Goal: Transaction & Acquisition: Purchase product/service

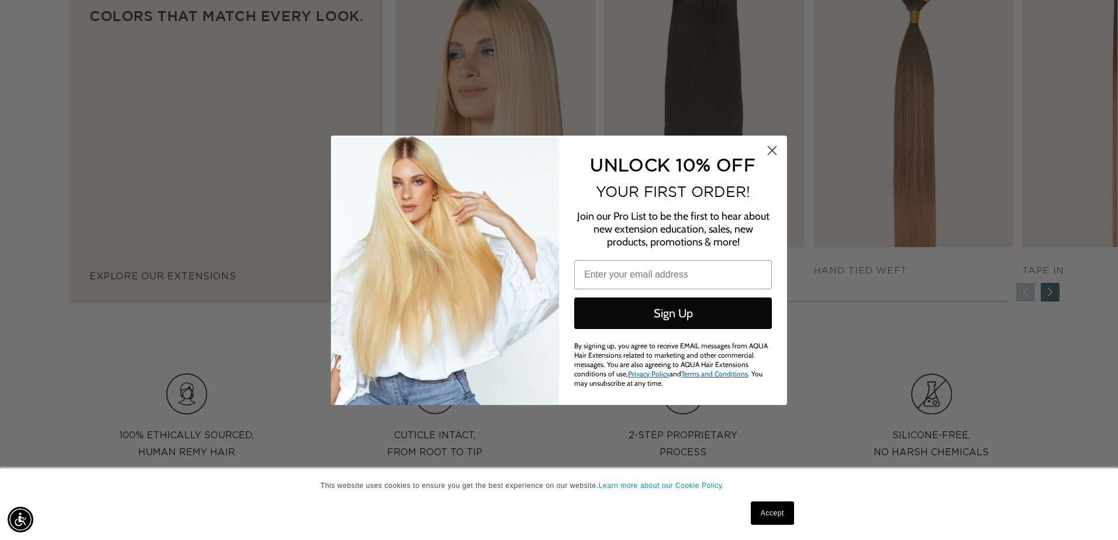
scroll to position [0, 2070]
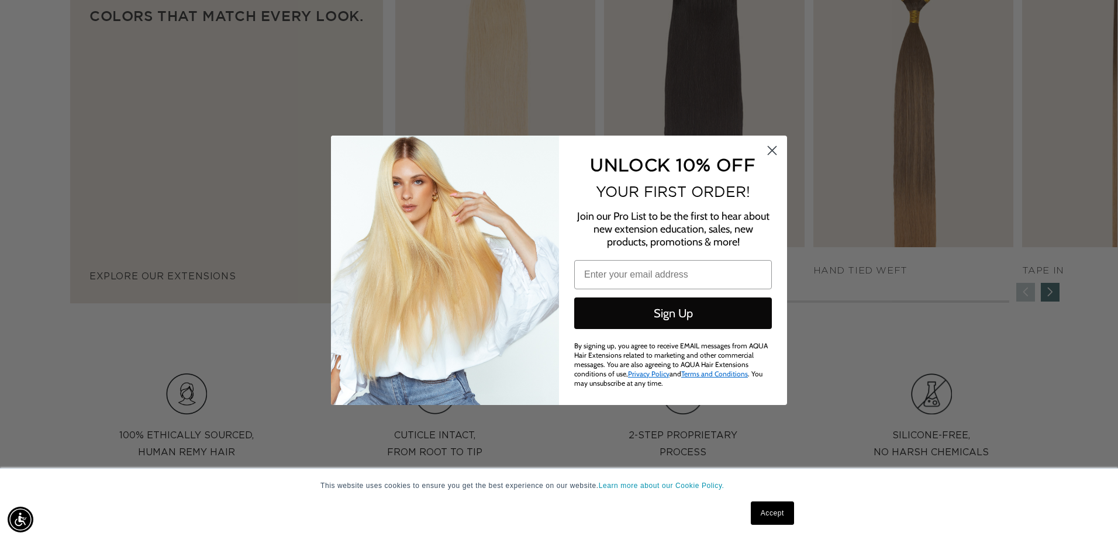
click at [775, 144] on circle "Close dialog" at bounding box center [771, 149] width 19 height 19
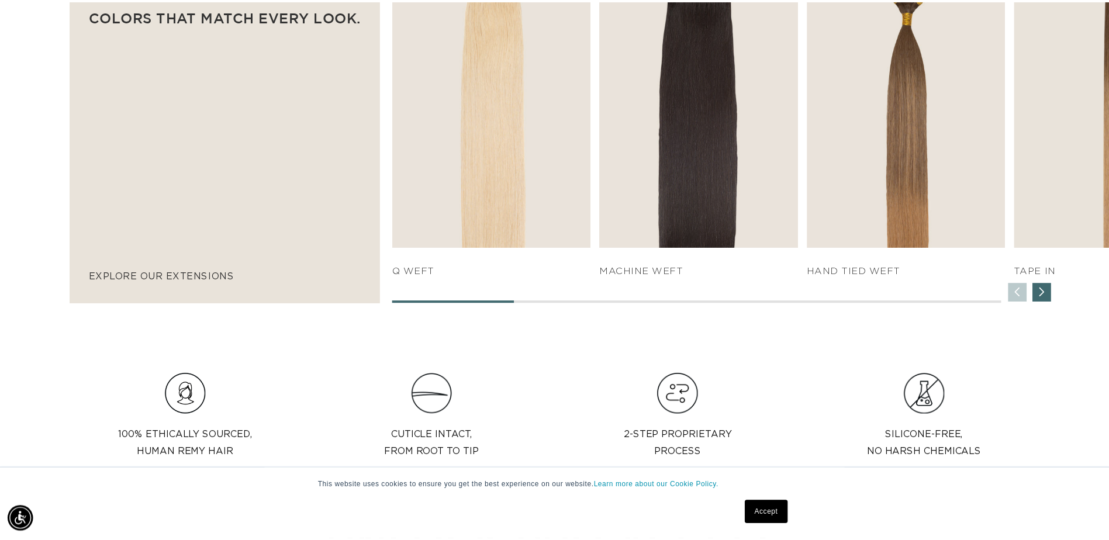
scroll to position [0, 0]
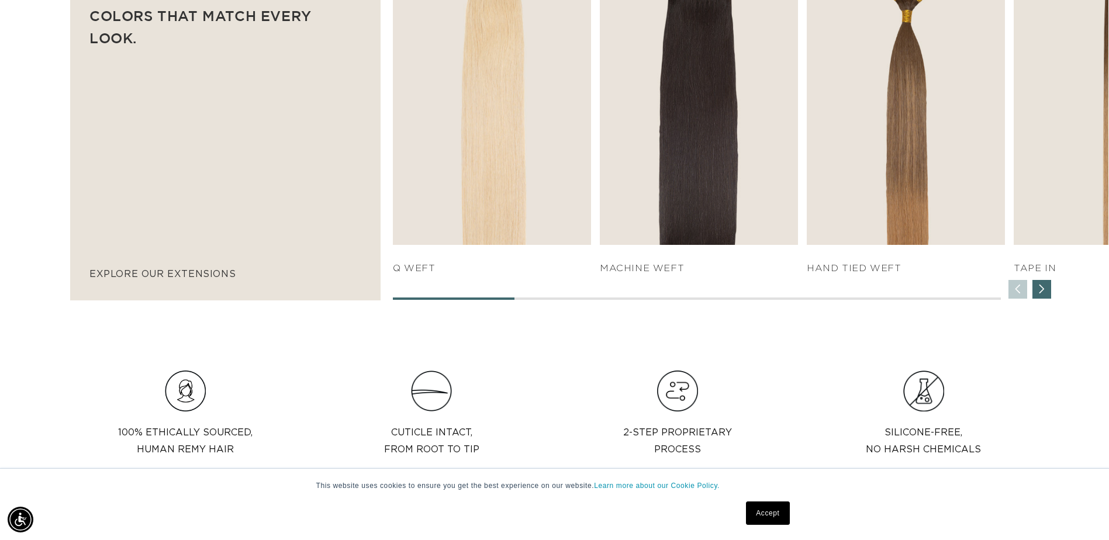
click at [1043, 291] on div "Next slide" at bounding box center [1042, 289] width 19 height 19
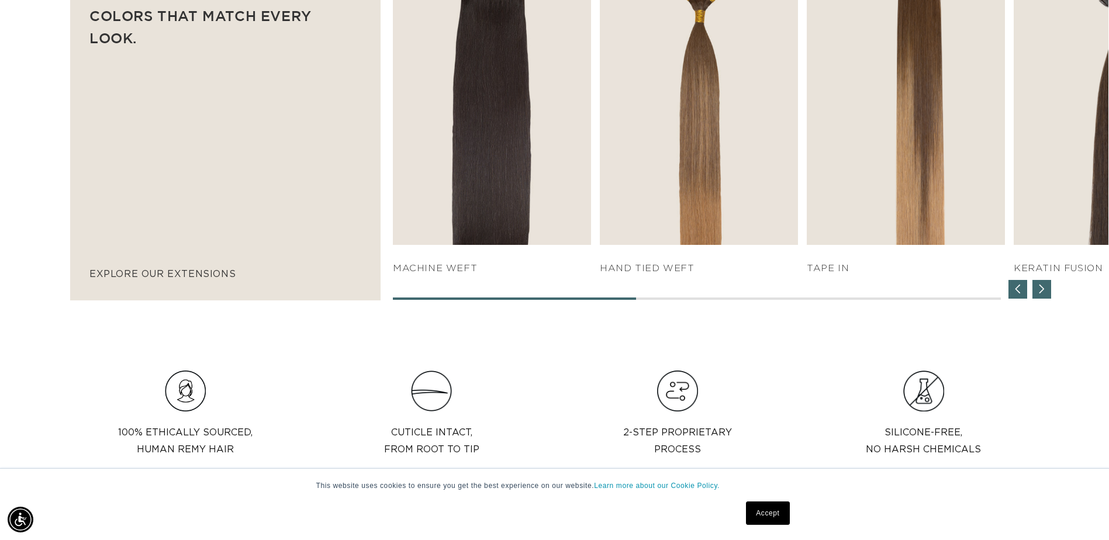
scroll to position [0, 1026]
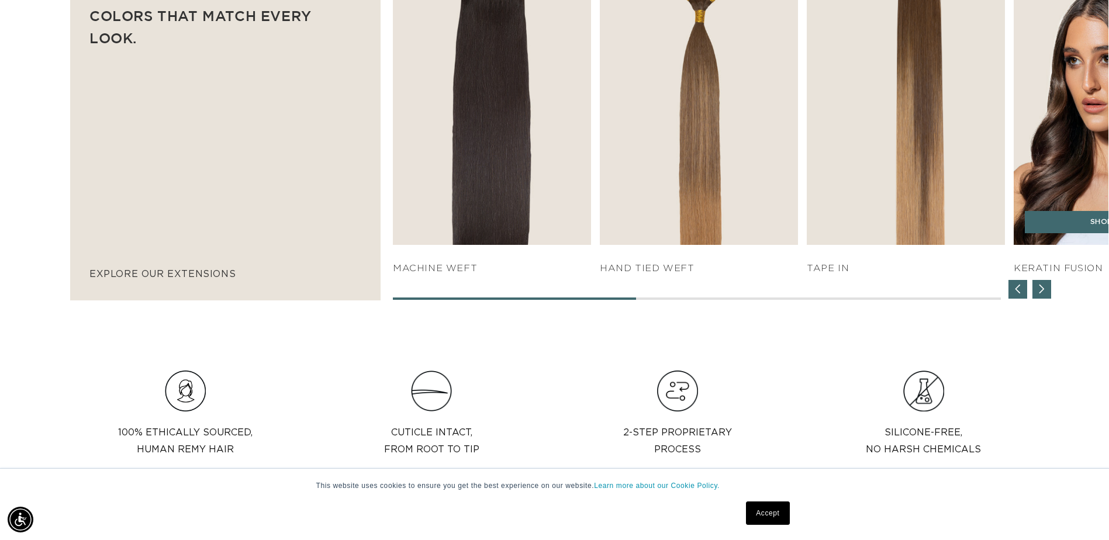
click at [1059, 164] on img "5 / 7" at bounding box center [1113, 93] width 208 height 317
click at [1072, 212] on link "SHOP NOW" at bounding box center [1113, 222] width 176 height 22
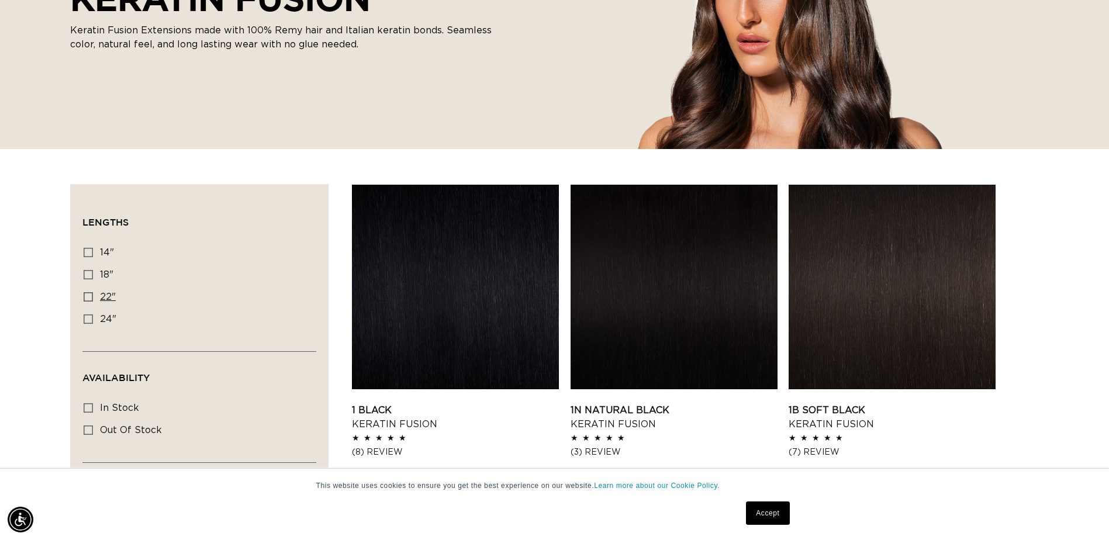
scroll to position [0, 1026]
click at [89, 274] on icon at bounding box center [88, 274] width 9 height 9
click at [89, 274] on input "18" 18" (47 products)" at bounding box center [88, 274] width 9 height 9
checkbox input "true"
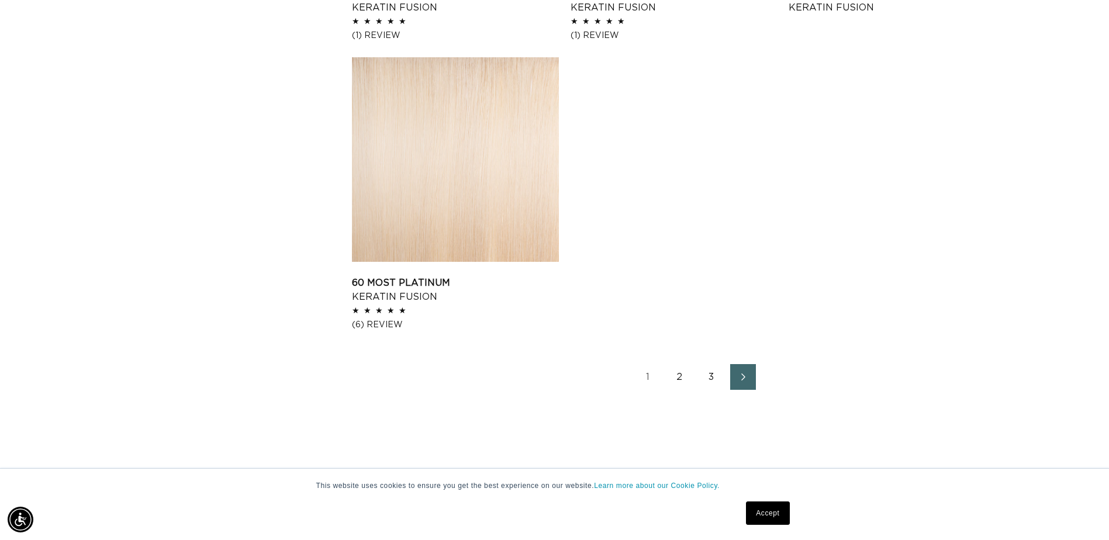
scroll to position [0, 2052]
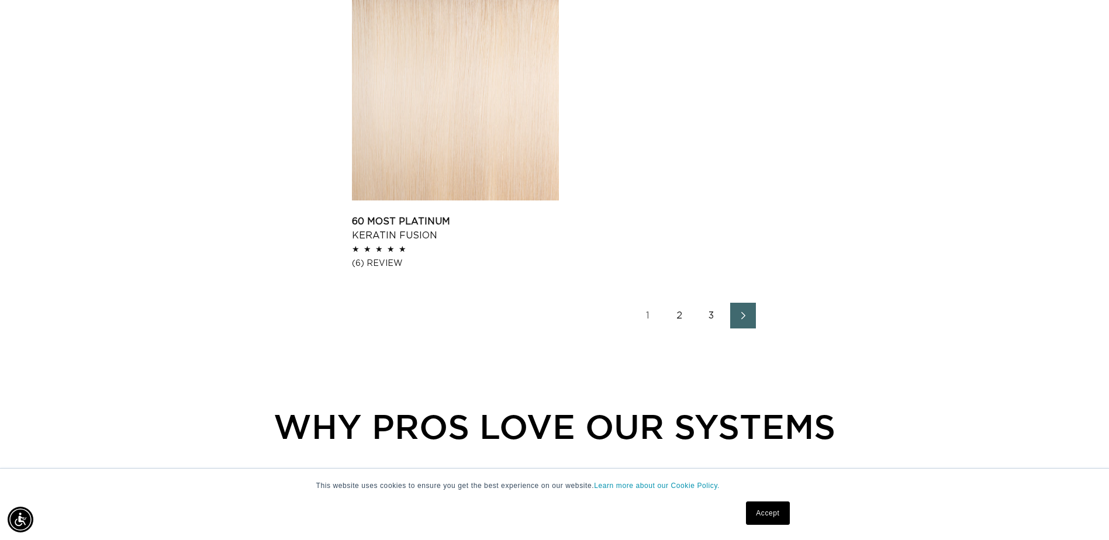
click at [741, 318] on icon "Next page" at bounding box center [743, 316] width 15 height 8
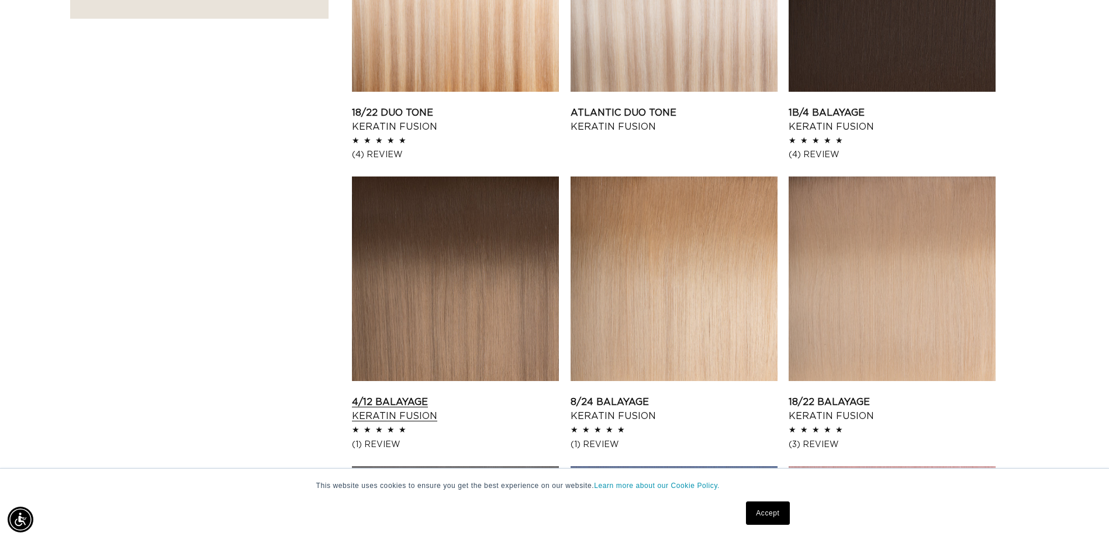
click at [479, 395] on link "4/12 Balayage Keratin Fusion" at bounding box center [455, 409] width 207 height 28
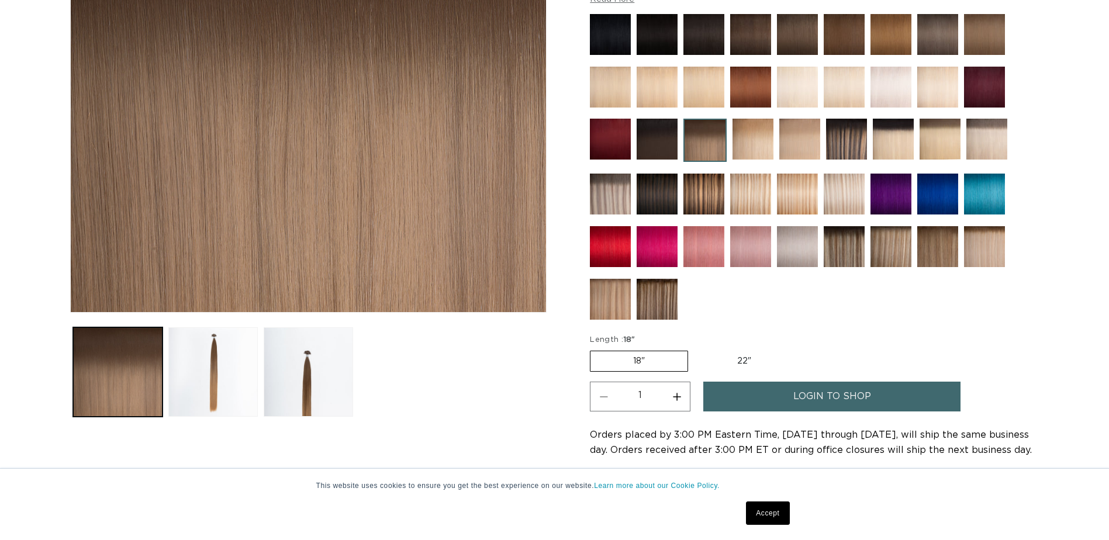
scroll to position [292, 0]
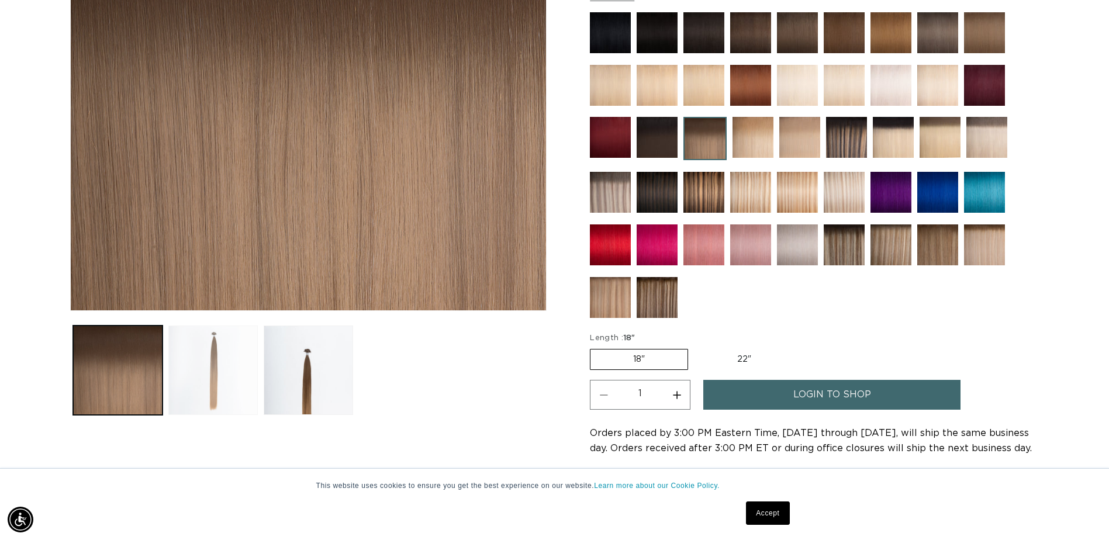
click at [201, 358] on button "Load image 2 in gallery view" at bounding box center [212, 370] width 89 height 89
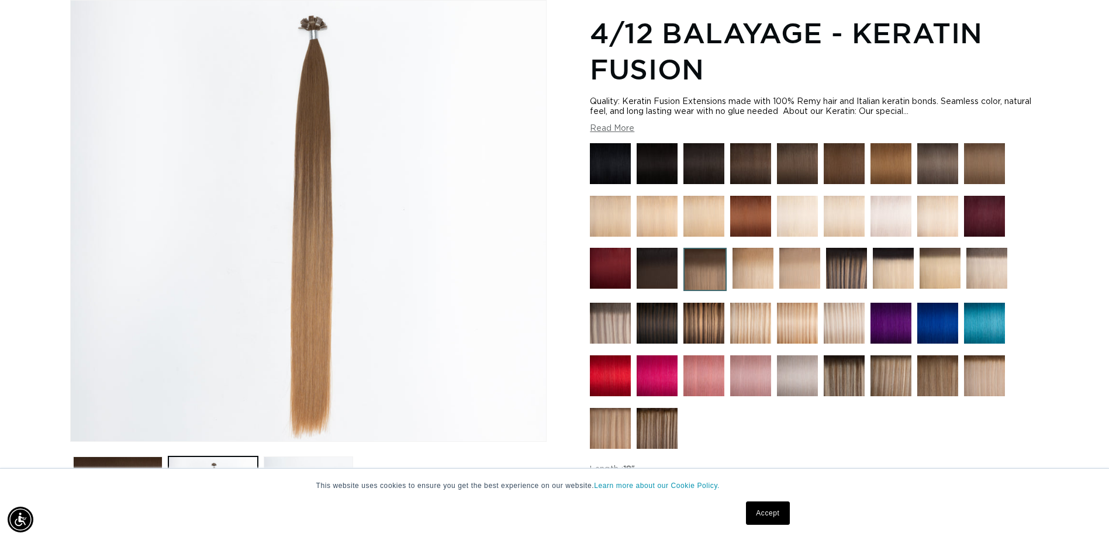
scroll to position [0, 2052]
click at [655, 427] on img at bounding box center [657, 428] width 41 height 41
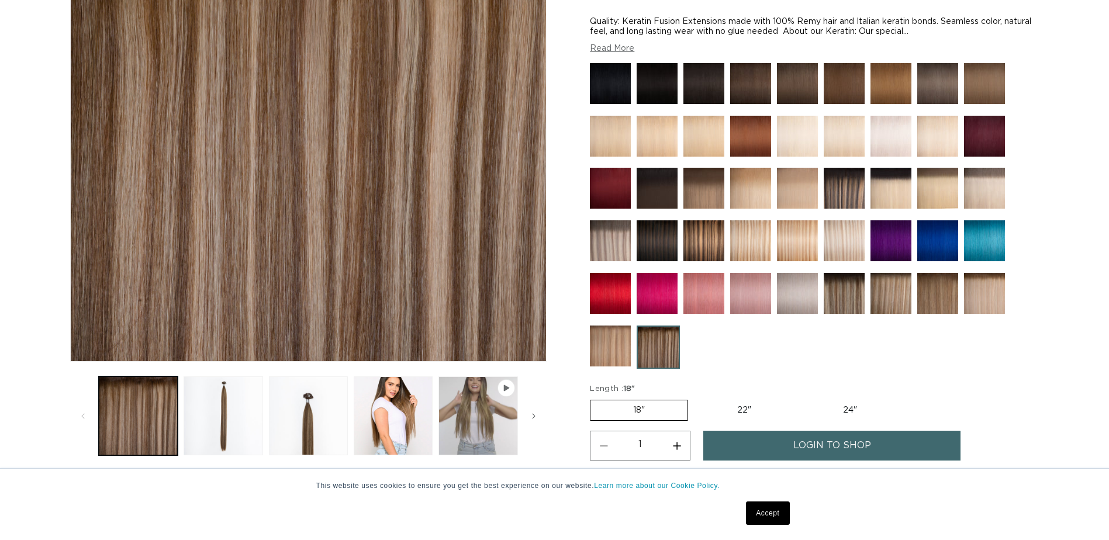
scroll to position [351, 0]
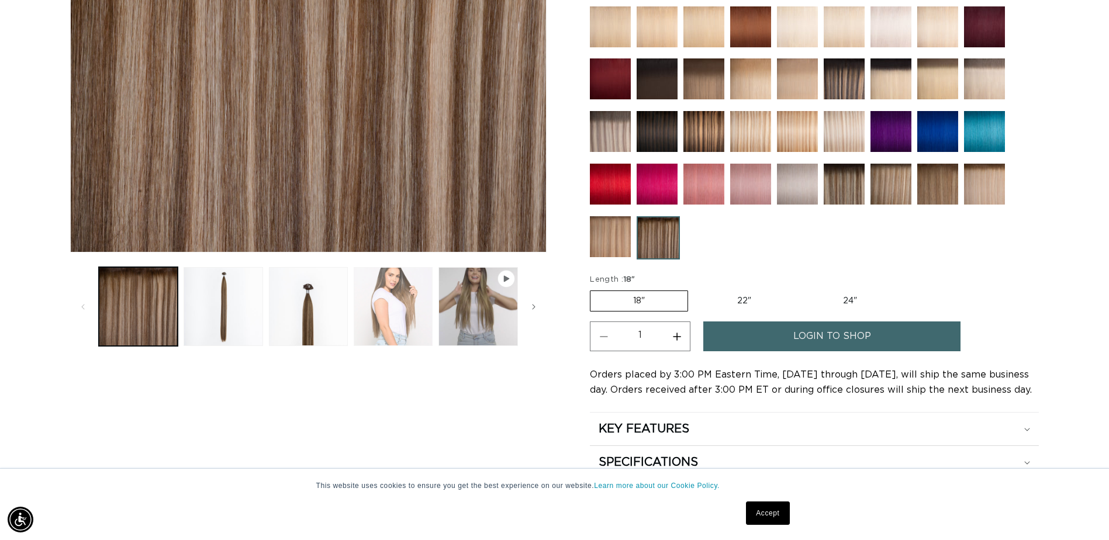
click at [387, 299] on button "Load image 4 in gallery view" at bounding box center [393, 306] width 79 height 79
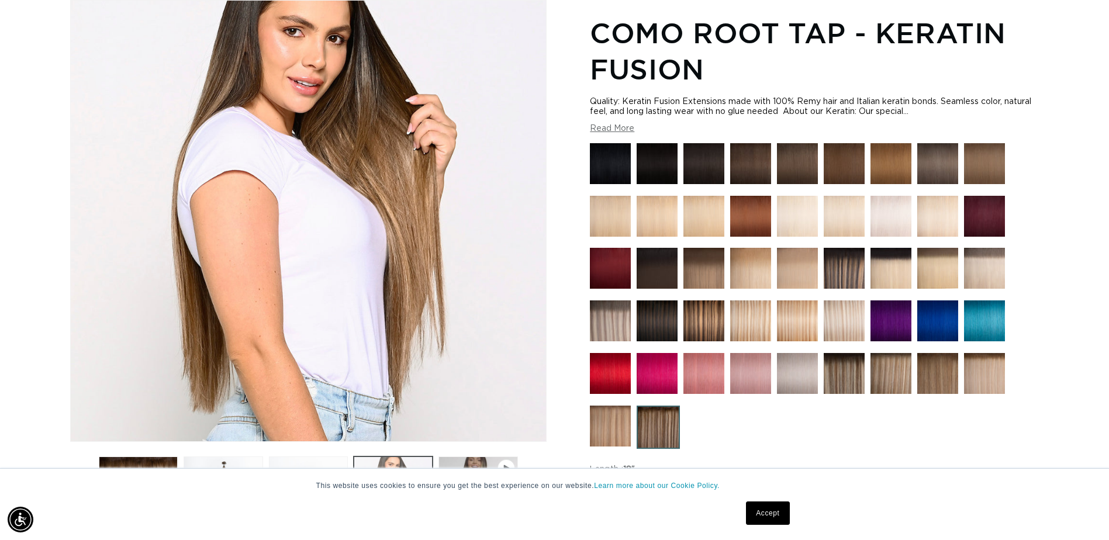
scroll to position [0, 1026]
click at [937, 384] on img at bounding box center [937, 373] width 41 height 41
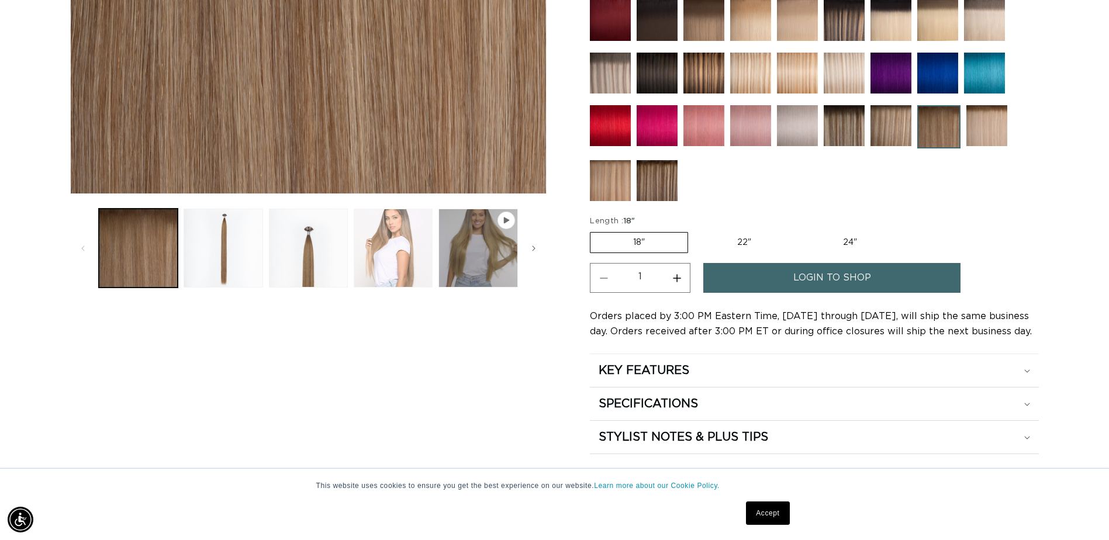
click at [374, 237] on button "Load image 4 in gallery view" at bounding box center [393, 248] width 79 height 79
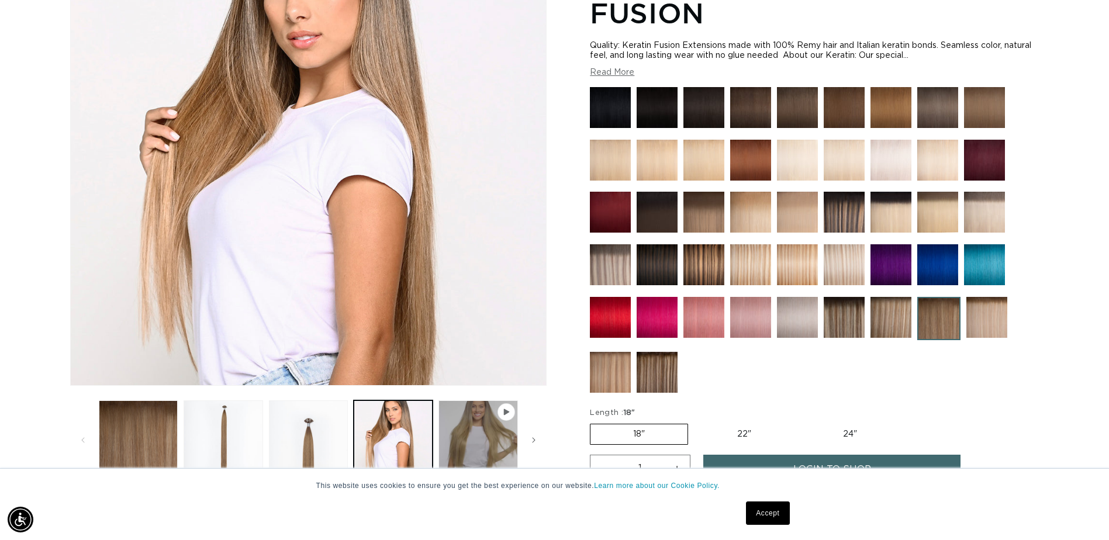
scroll to position [278, 0]
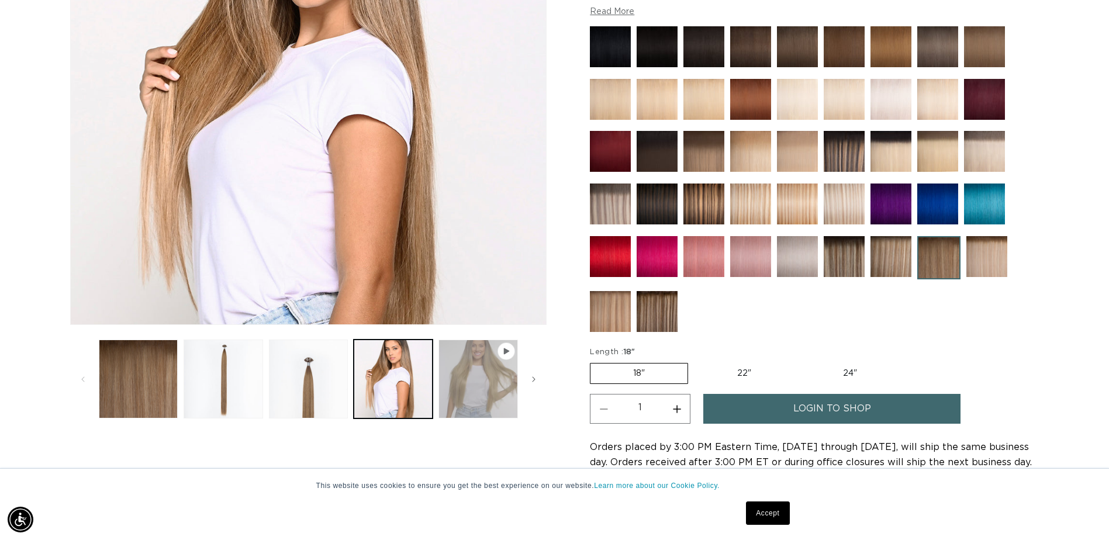
click at [498, 367] on button "Play video 1 in gallery view" at bounding box center [478, 379] width 79 height 79
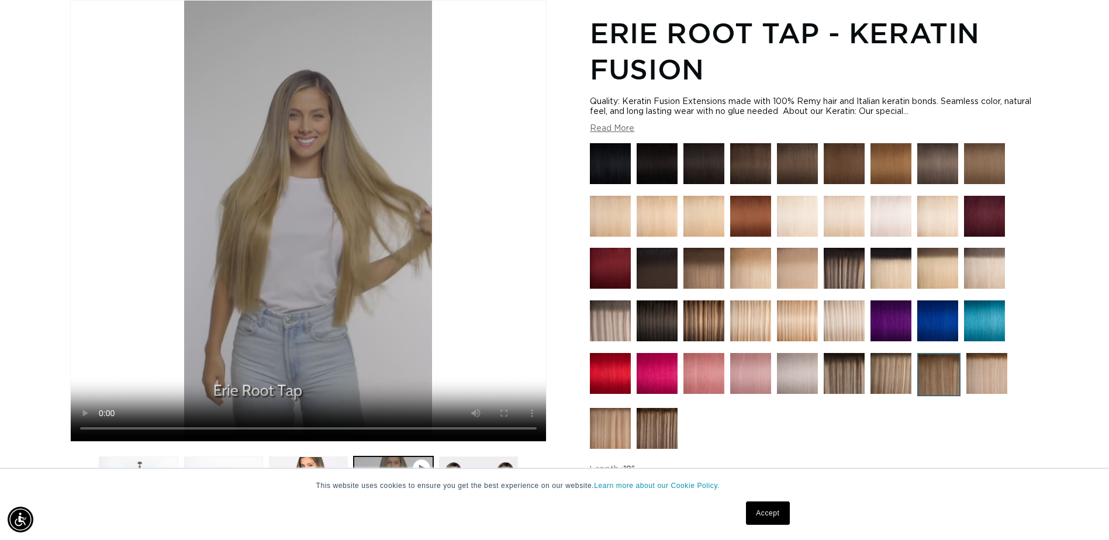
scroll to position [0, 1026]
click at [757, 323] on img at bounding box center [750, 321] width 41 height 41
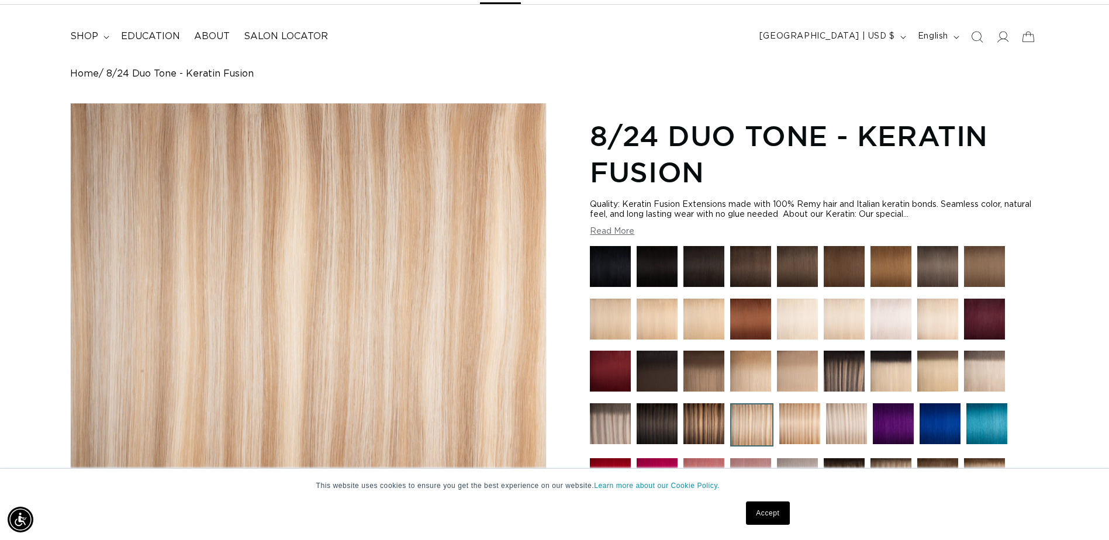
scroll to position [0, 1026]
click at [895, 265] on img at bounding box center [891, 266] width 41 height 41
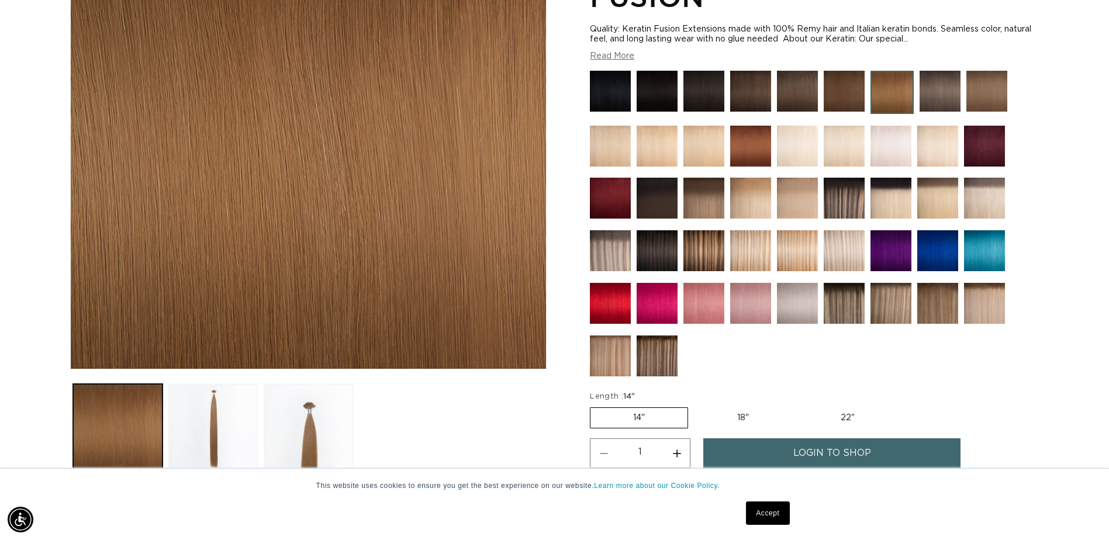
click at [611, 352] on img at bounding box center [610, 356] width 41 height 41
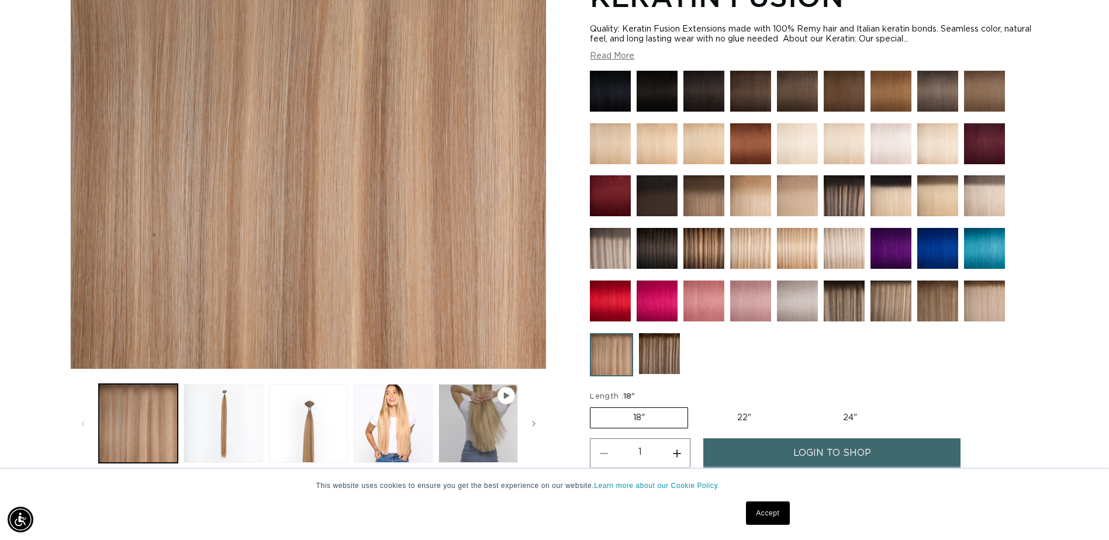
scroll to position [0, 1026]
click at [845, 308] on img at bounding box center [844, 301] width 41 height 41
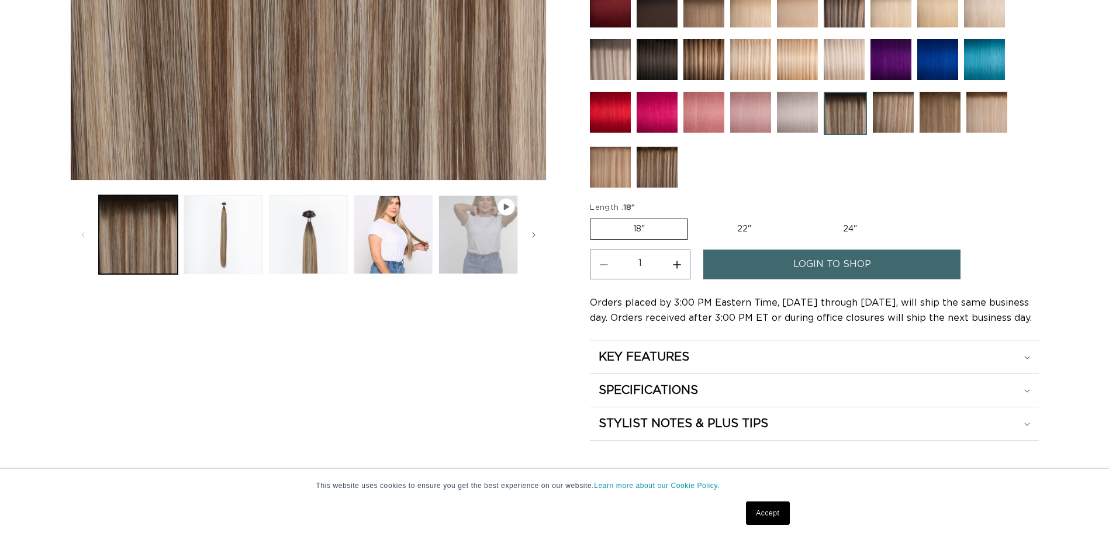
scroll to position [409, 0]
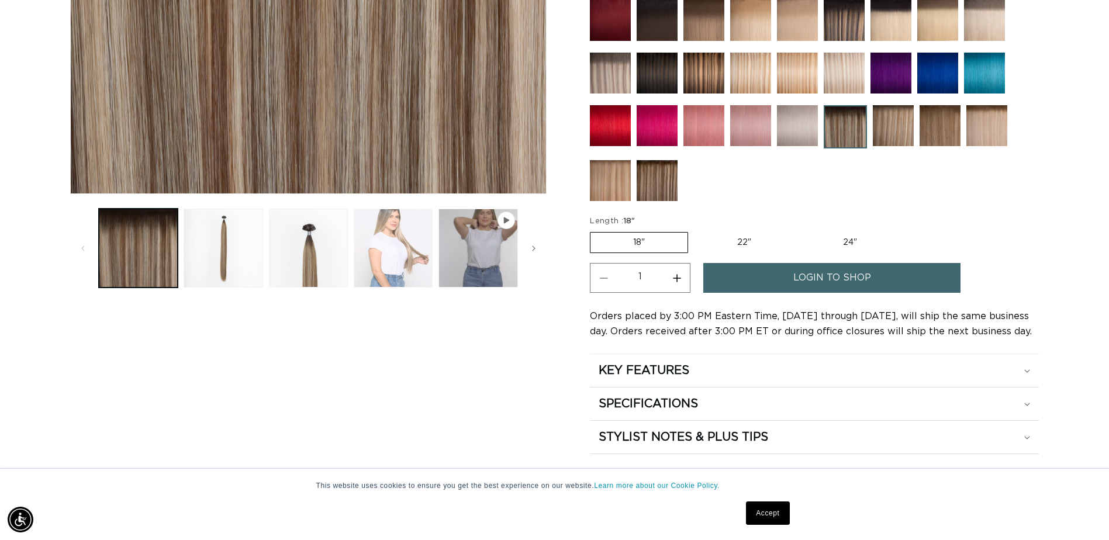
click at [402, 244] on button "Load image 4 in gallery view" at bounding box center [393, 248] width 79 height 79
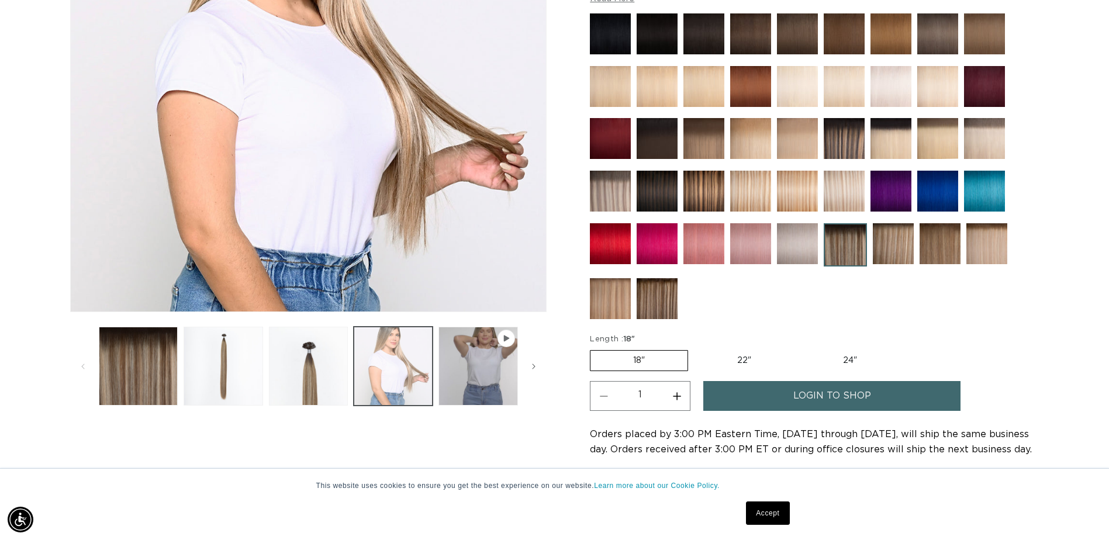
scroll to position [161, 0]
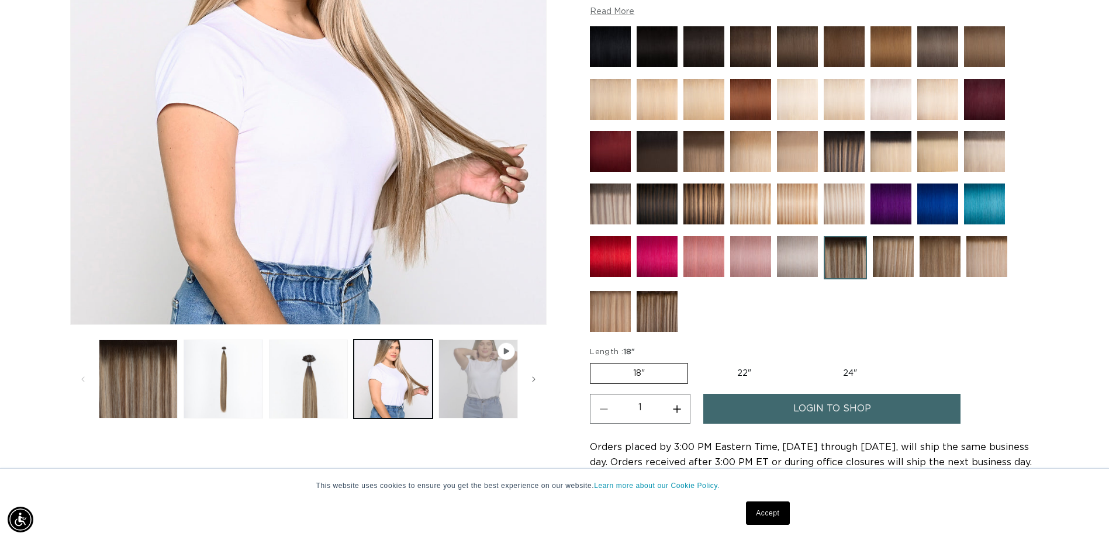
click at [491, 384] on button "Play video 1 in gallery view" at bounding box center [478, 379] width 79 height 79
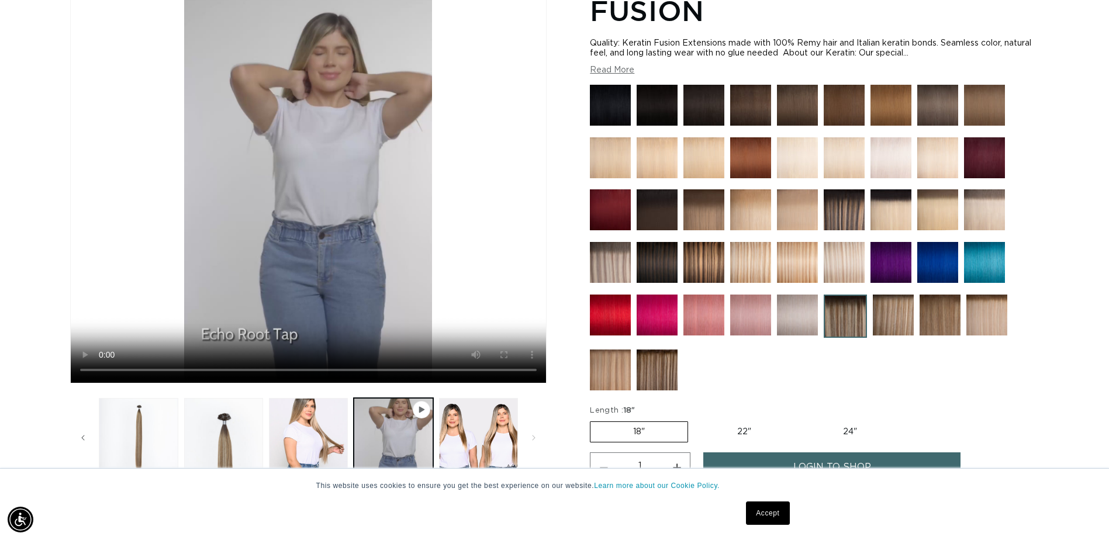
scroll to position [0, 1026]
click at [928, 319] on img at bounding box center [940, 315] width 41 height 41
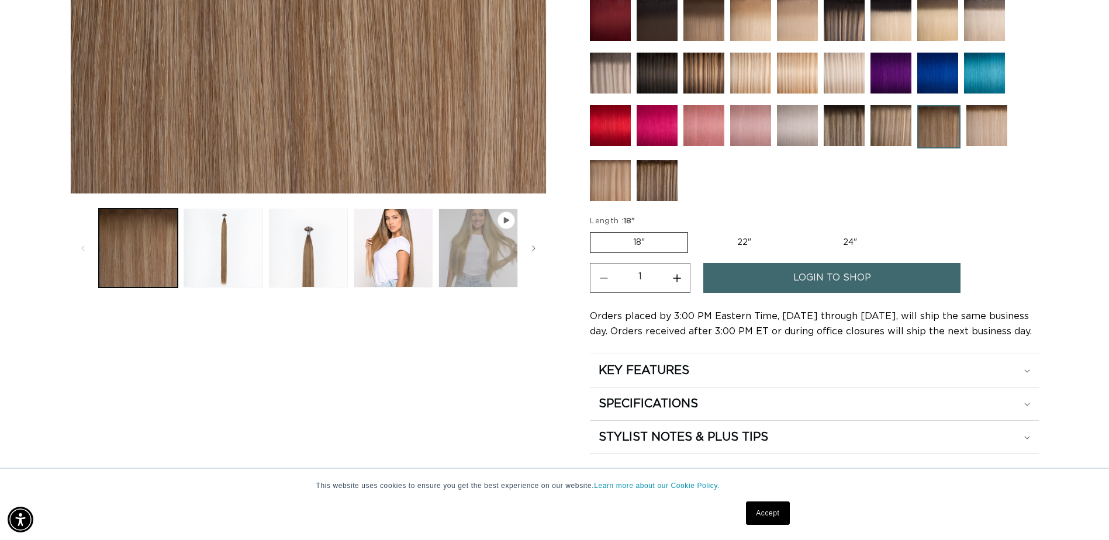
scroll to position [0, 1026]
click at [469, 245] on button "Play video 1 in gallery view" at bounding box center [478, 248] width 79 height 79
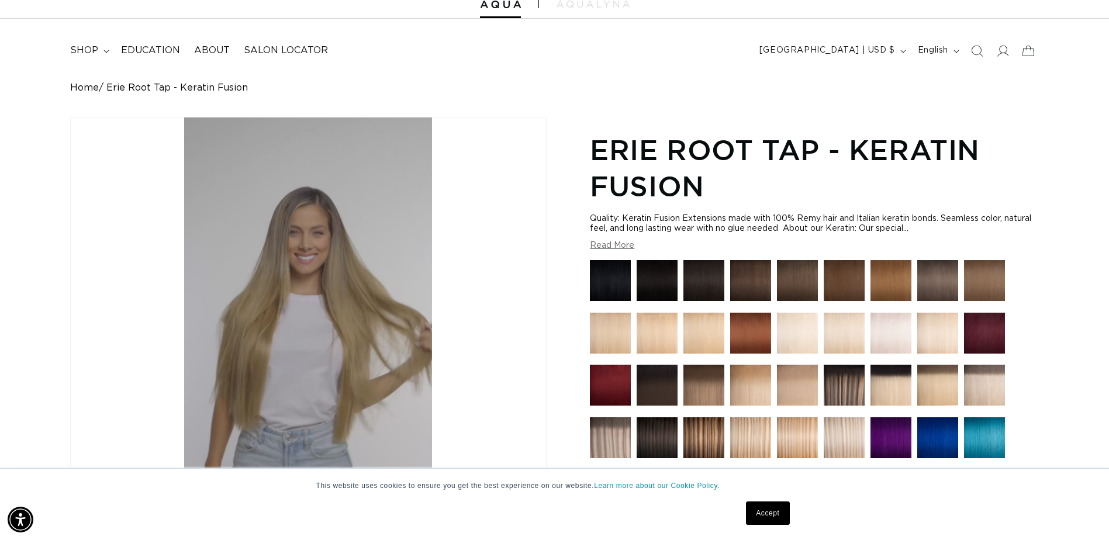
scroll to position [0, 0]
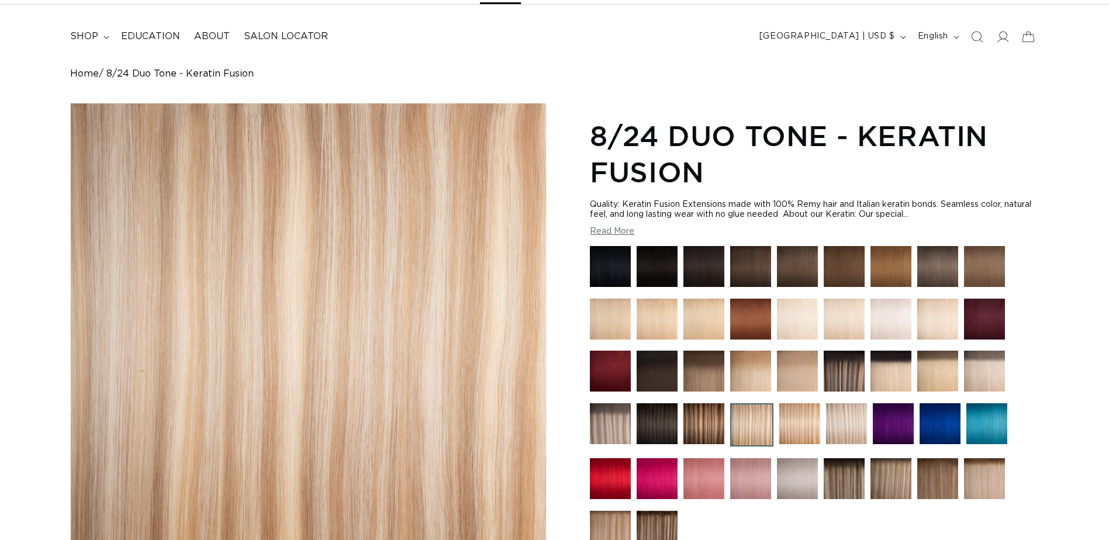
scroll to position [58, 0]
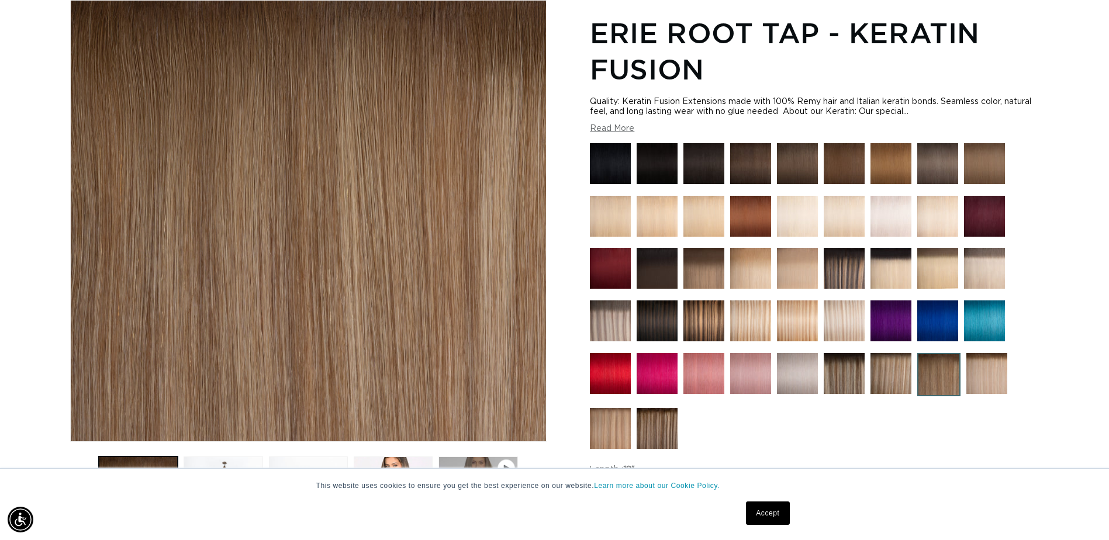
scroll to position [0, 1026]
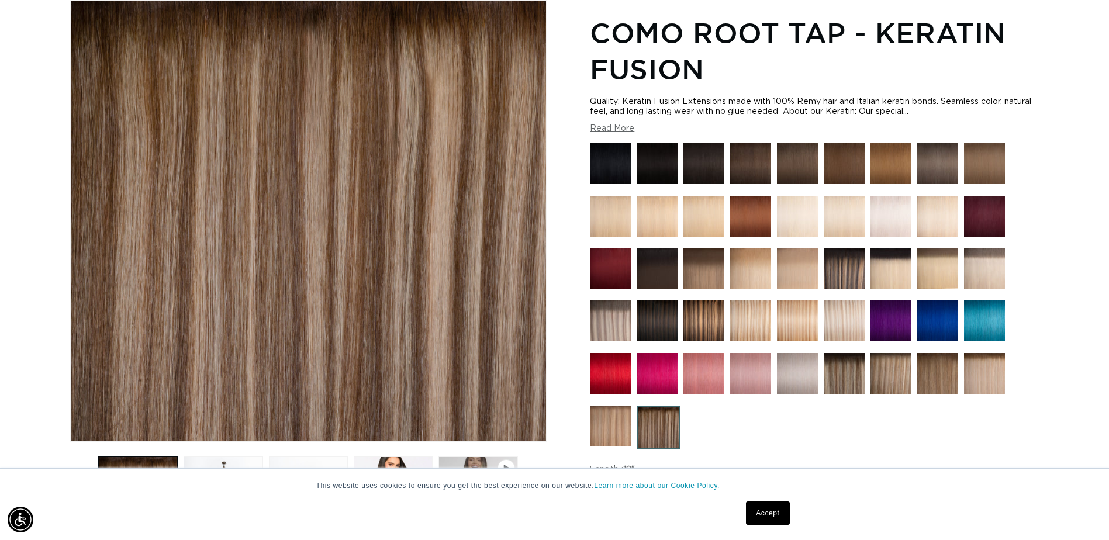
drag, startPoint x: 0, startPoint y: 0, endPoint x: 36, endPoint y: 136, distance: 140.8
click at [36, 136] on div "Home Como Root Tap - Keratin Fusion Skip to product information Open media 1 in…" at bounding box center [554, 334] width 1109 height 737
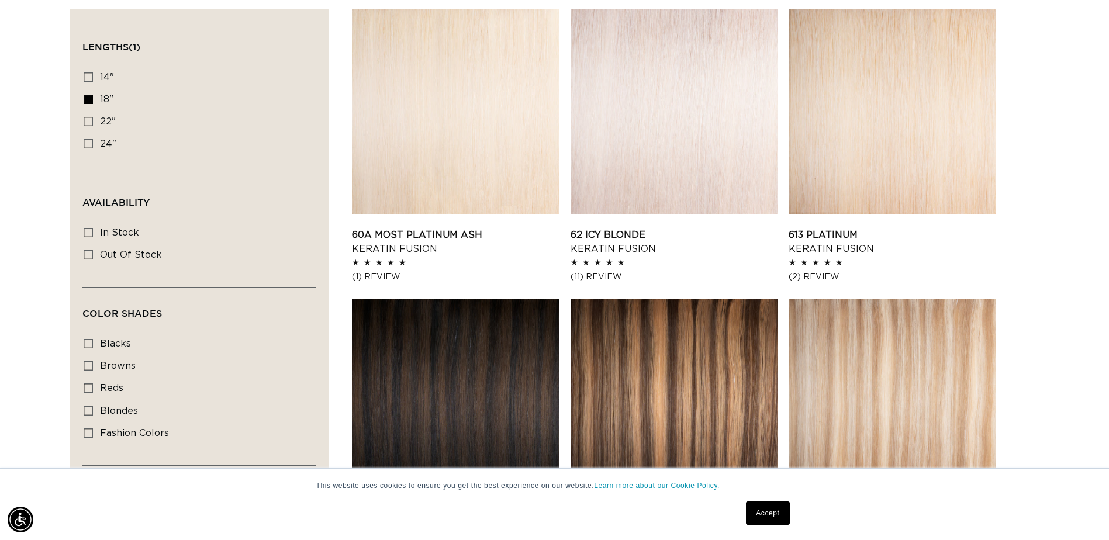
scroll to position [0, 2052]
click at [89, 386] on icon at bounding box center [88, 388] width 9 height 9
click at [89, 386] on input "reds reds (3 products)" at bounding box center [88, 388] width 9 height 9
checkbox input "true"
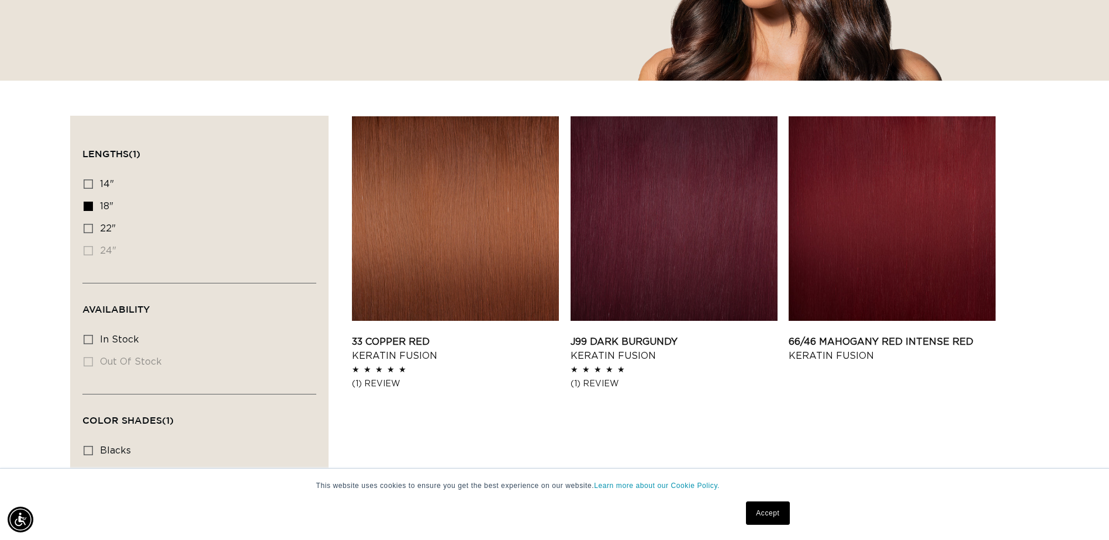
scroll to position [292, 0]
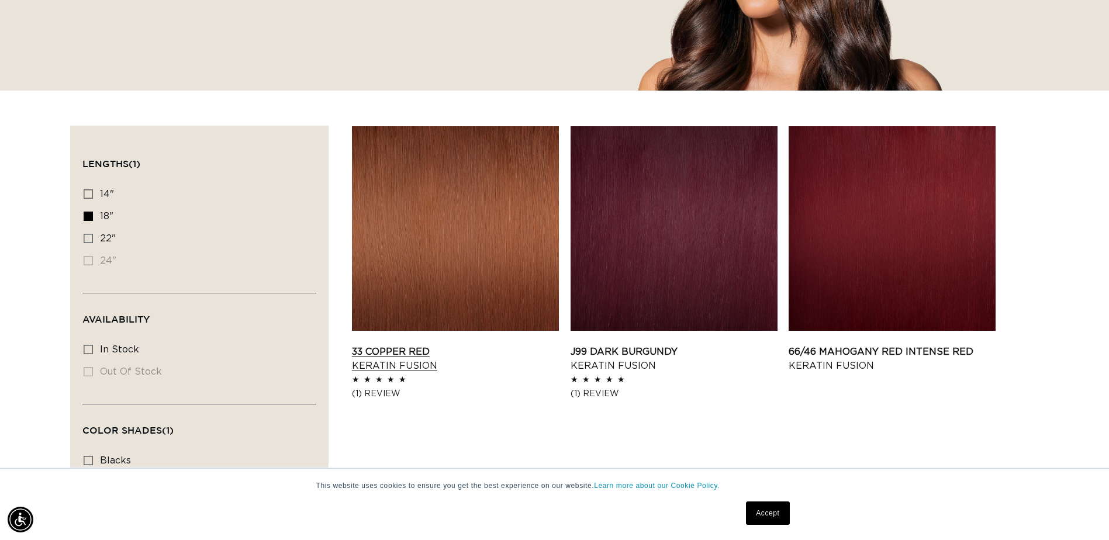
click at [437, 345] on link "33 Copper Red Keratin Fusion" at bounding box center [455, 359] width 207 height 28
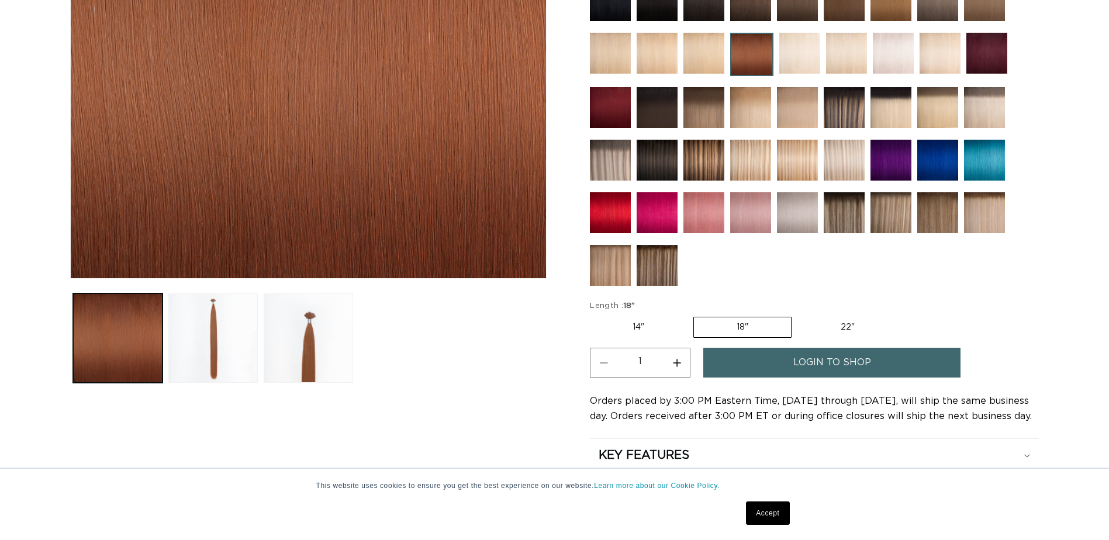
scroll to position [351, 0]
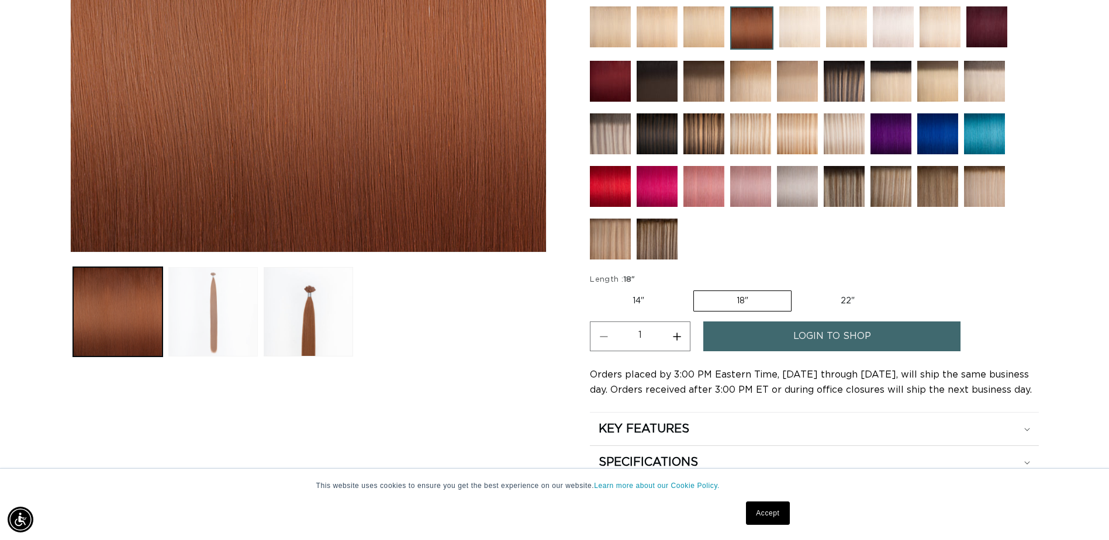
click at [225, 298] on button "Load image 2 in gallery view" at bounding box center [212, 311] width 89 height 89
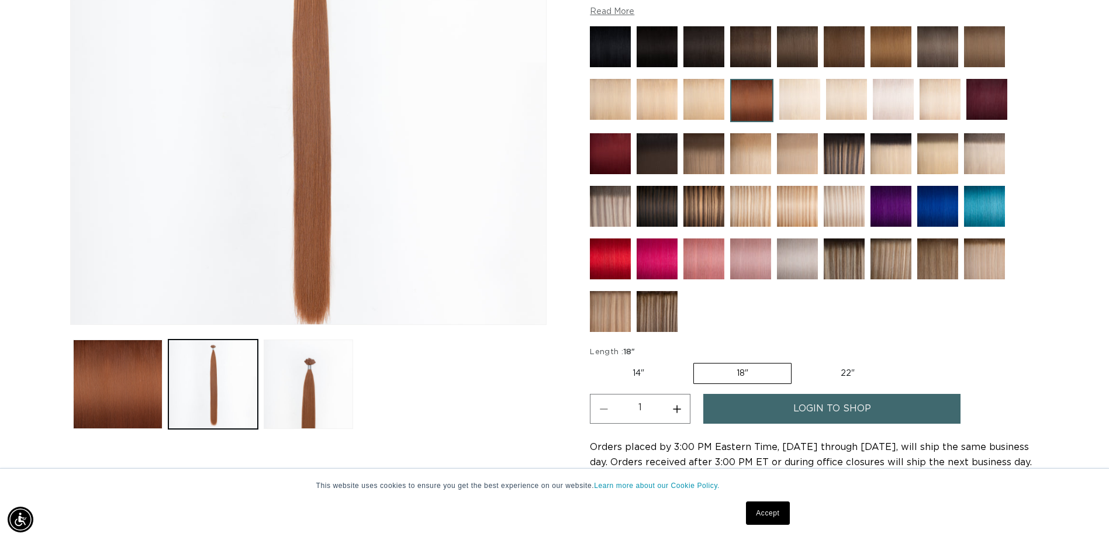
scroll to position [0, 1026]
click at [600, 310] on img at bounding box center [610, 311] width 41 height 41
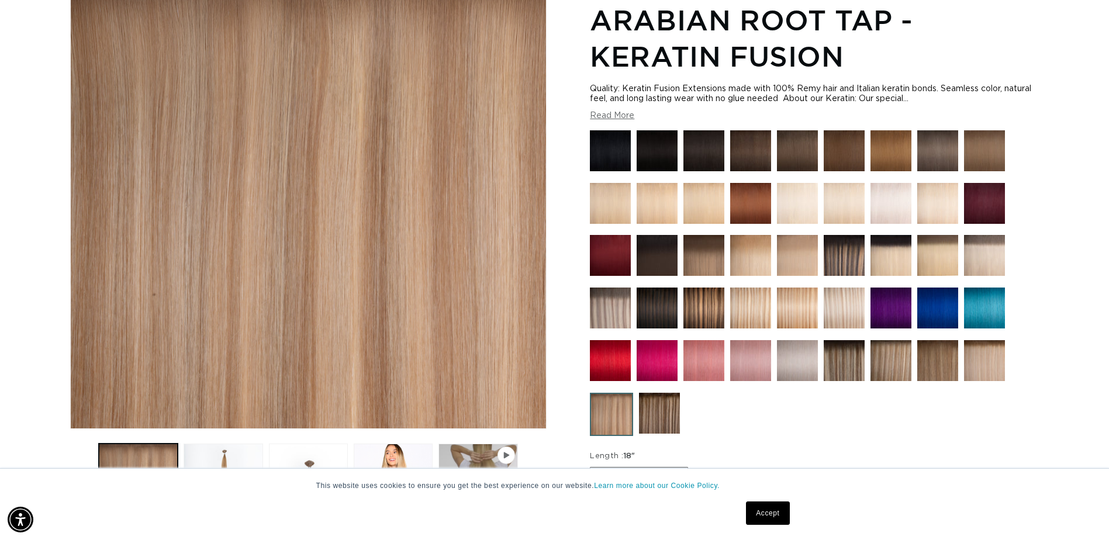
scroll to position [175, 0]
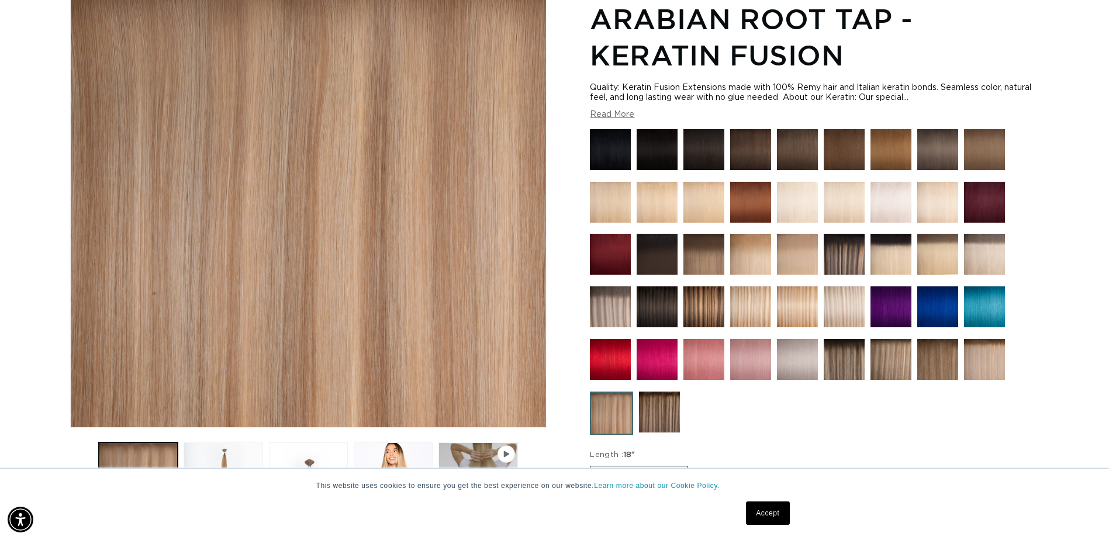
click at [850, 366] on img at bounding box center [844, 359] width 41 height 41
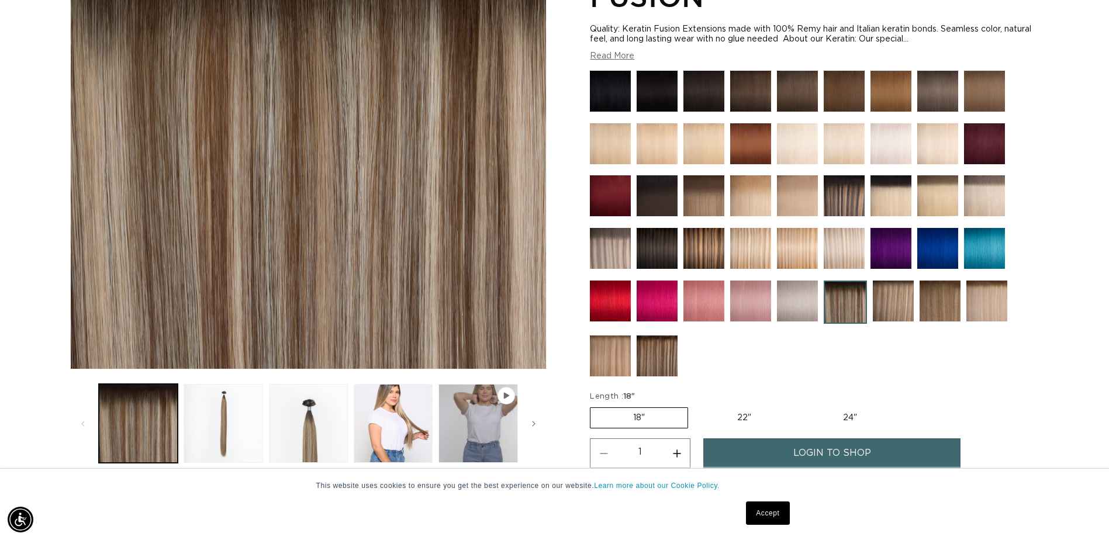
scroll to position [0, 1026]
click at [886, 312] on img at bounding box center [893, 301] width 41 height 41
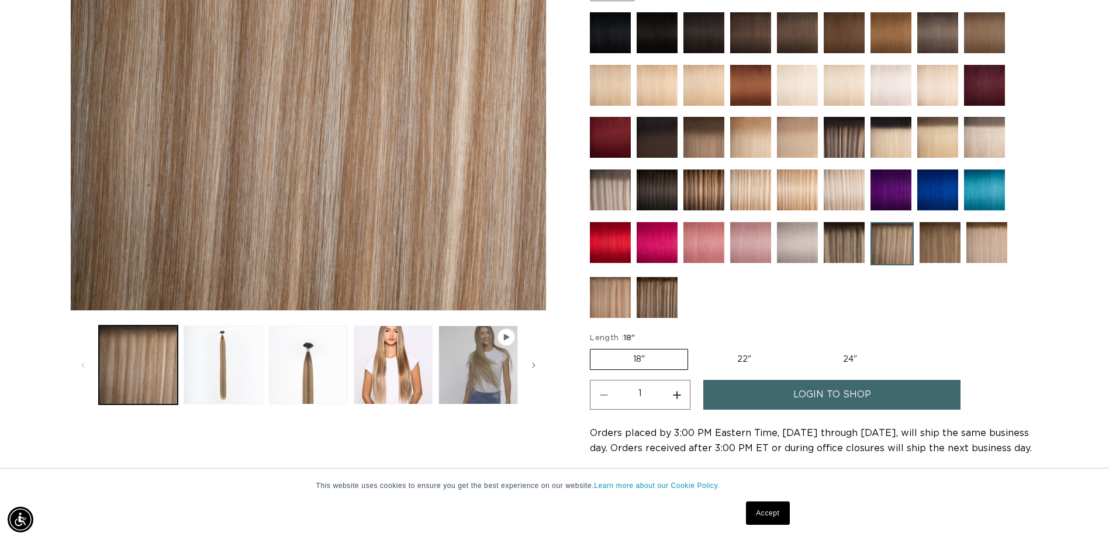
scroll to position [0, 1026]
click at [668, 288] on img at bounding box center [657, 297] width 41 height 41
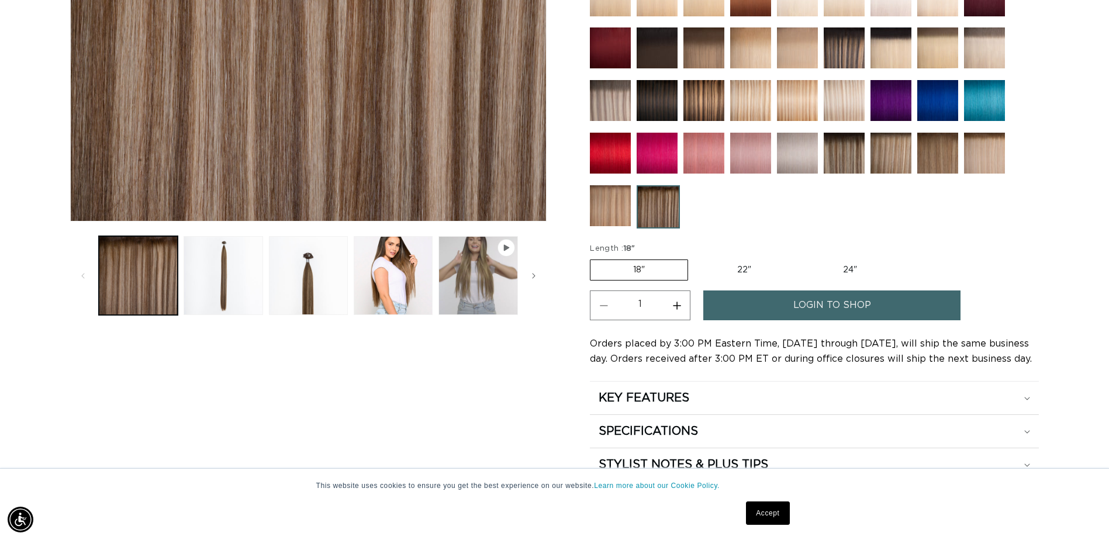
scroll to position [409, 0]
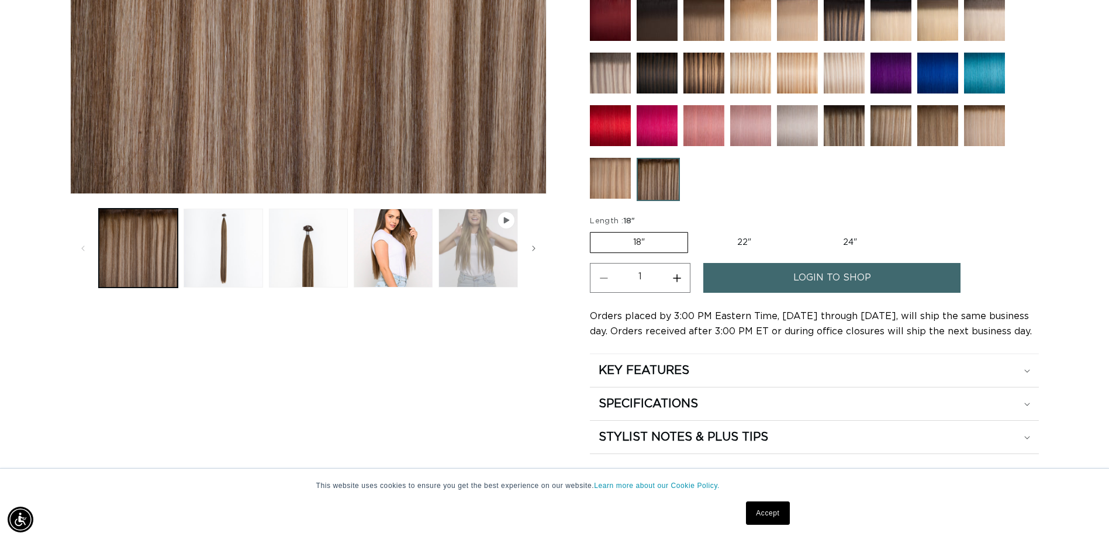
click at [468, 221] on button "Play video 1 in gallery view" at bounding box center [478, 248] width 79 height 79
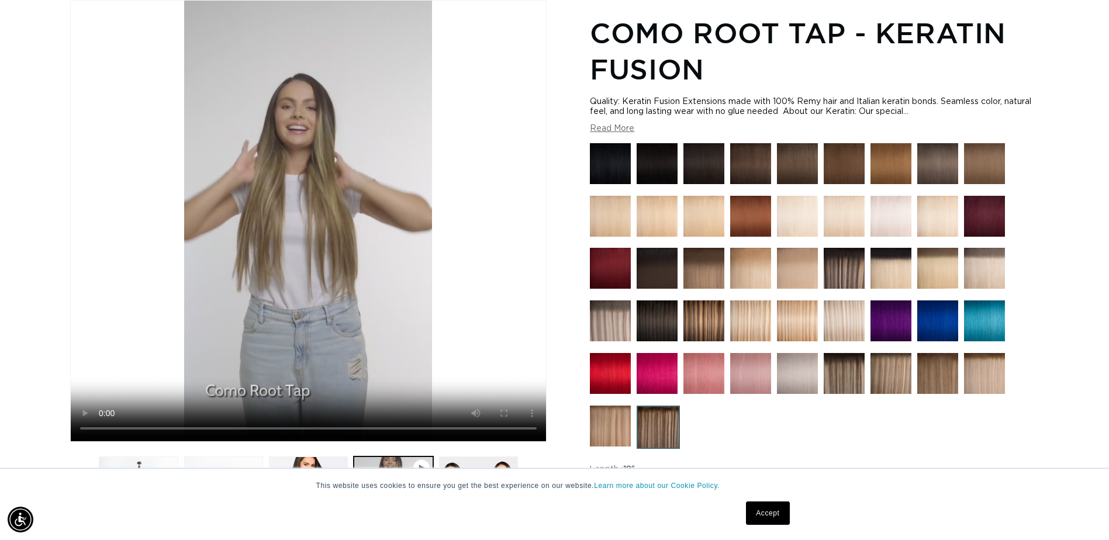
scroll to position [0, 1026]
click at [947, 386] on img at bounding box center [937, 373] width 41 height 41
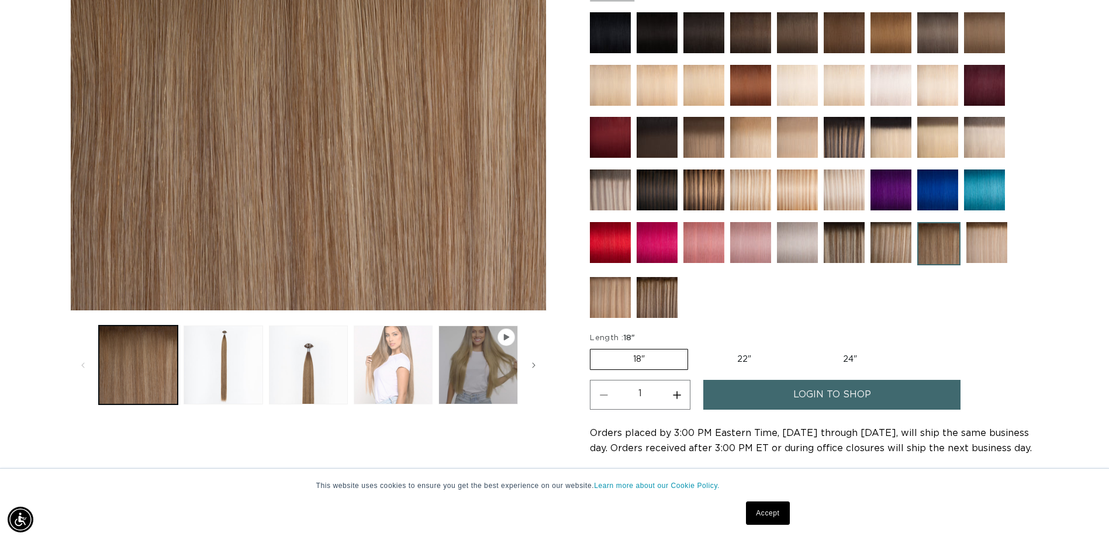
scroll to position [0, 1026]
click at [392, 360] on button "Load image 4 in gallery view" at bounding box center [393, 365] width 79 height 79
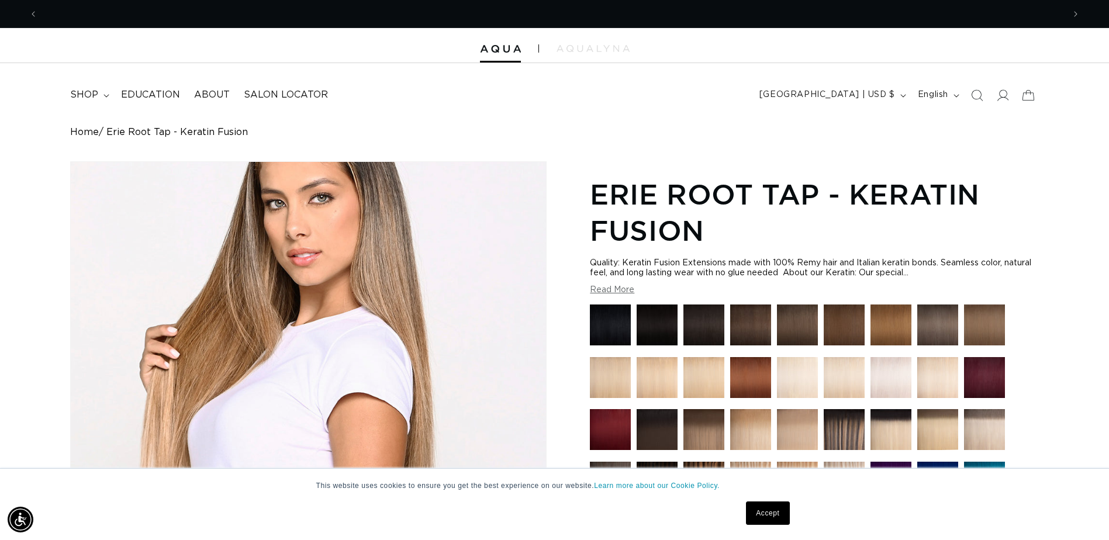
scroll to position [0, 2052]
click at [900, 94] on icon "button" at bounding box center [903, 96] width 6 height 4
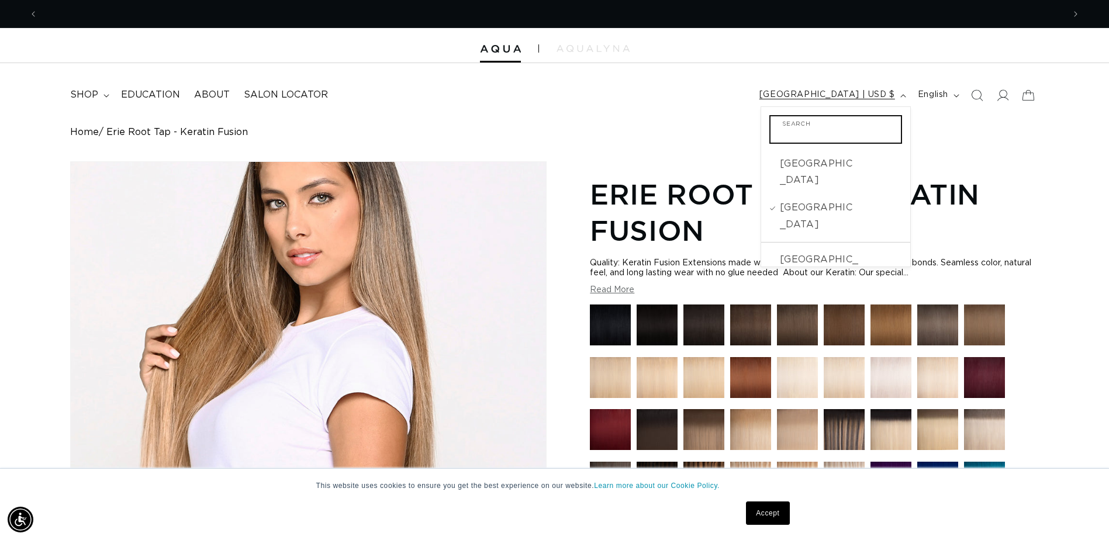
scroll to position [0, 0]
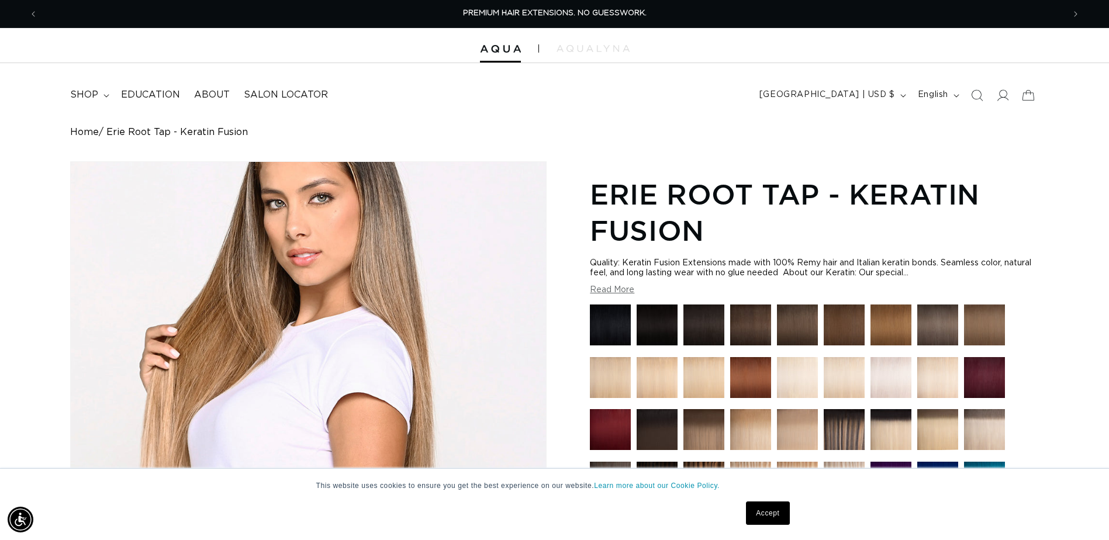
click at [682, 105] on header "FEATURED Last Chance SHOP BY SYSTEM Q Weft Hand Tied Weft Machine Weft Tape In …" at bounding box center [554, 91] width 1109 height 57
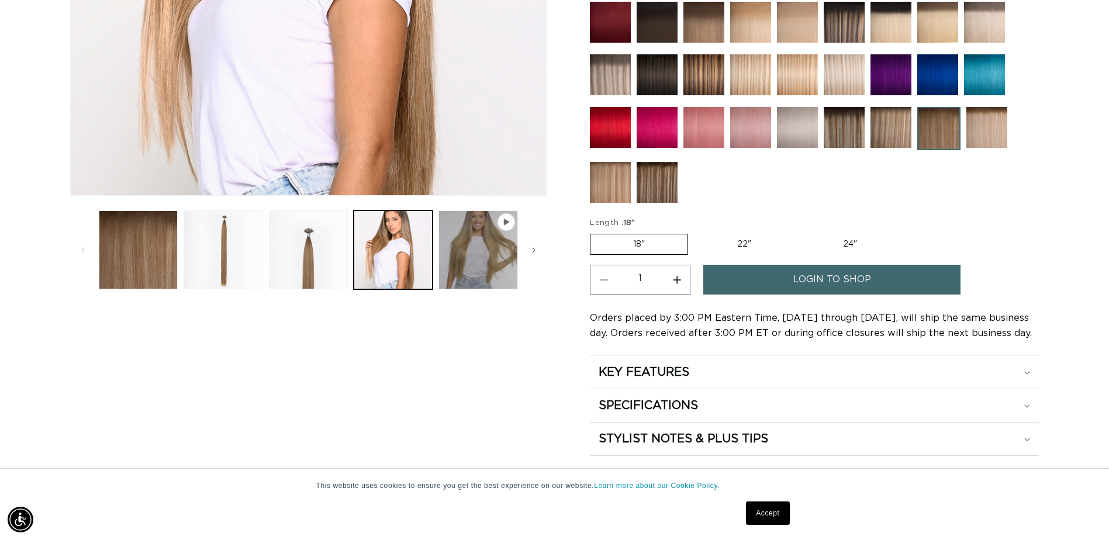
scroll to position [409, 0]
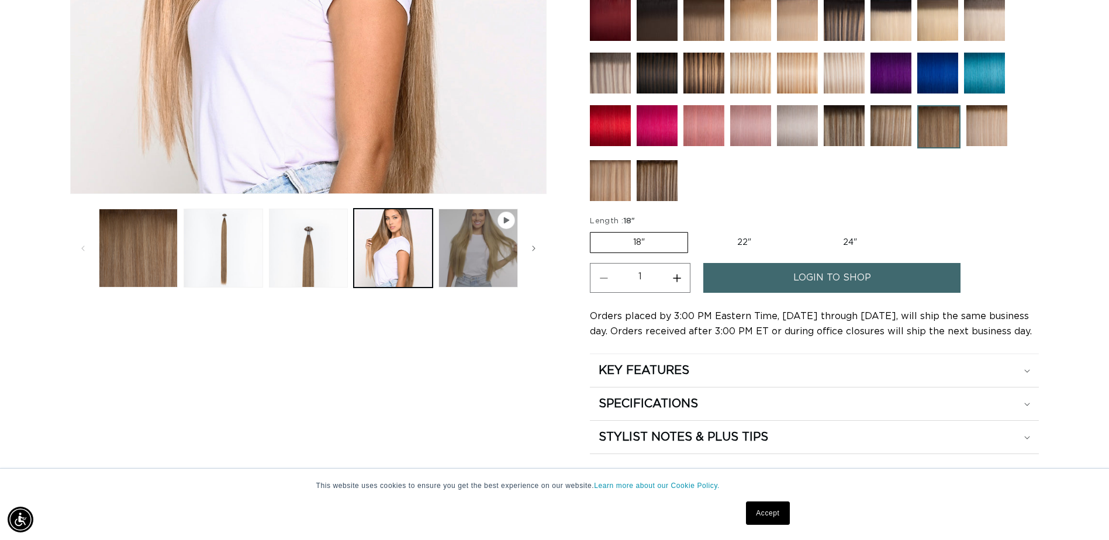
click at [678, 278] on button "Increase quantity for Erie Root Tap - Keratin Fusion" at bounding box center [677, 278] width 26 height 30
click at [679, 279] on button "Increase quantity for Erie Root Tap - Keratin Fusion" at bounding box center [677, 278] width 26 height 30
click at [606, 278] on button "Decrease quantity for Erie Root Tap - Keratin Fusion" at bounding box center [604, 278] width 26 height 30
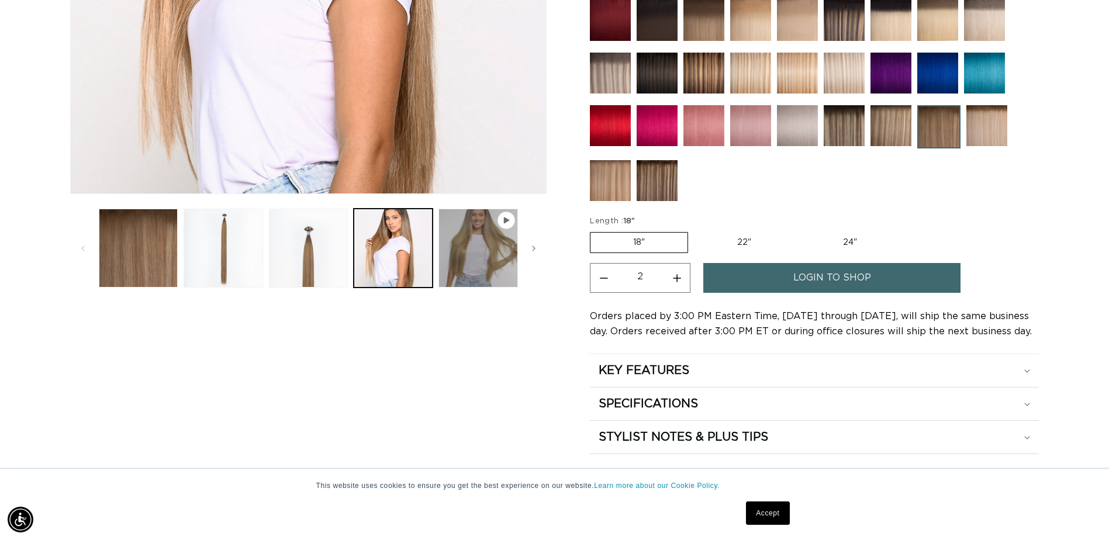
type input "1"
click at [661, 370] on h2 "KEY FEATURES" at bounding box center [644, 370] width 91 height 15
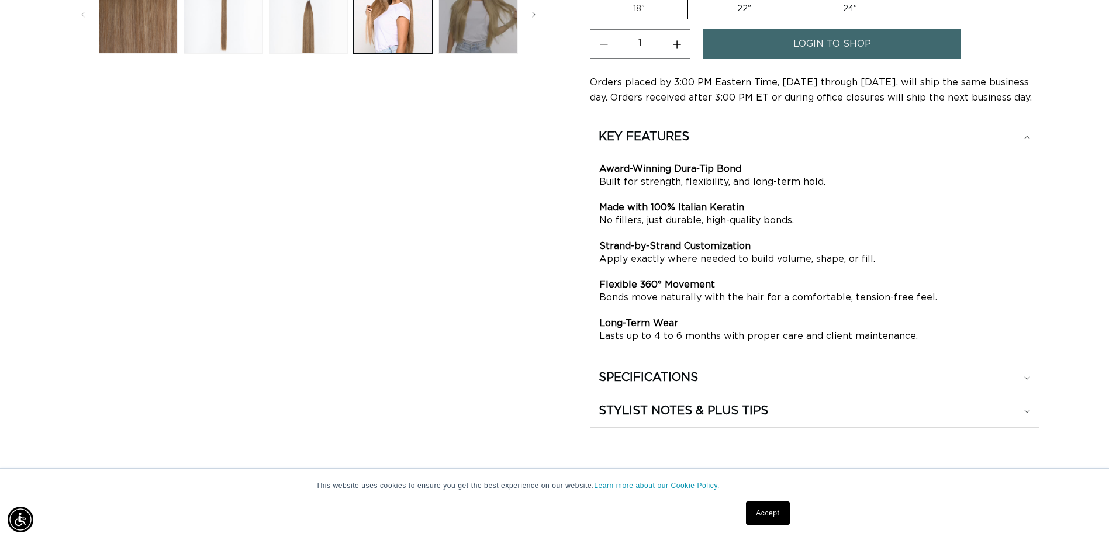
scroll to position [0, 2052]
click at [683, 370] on h2 "SPECIFICATIONS" at bounding box center [648, 377] width 99 height 15
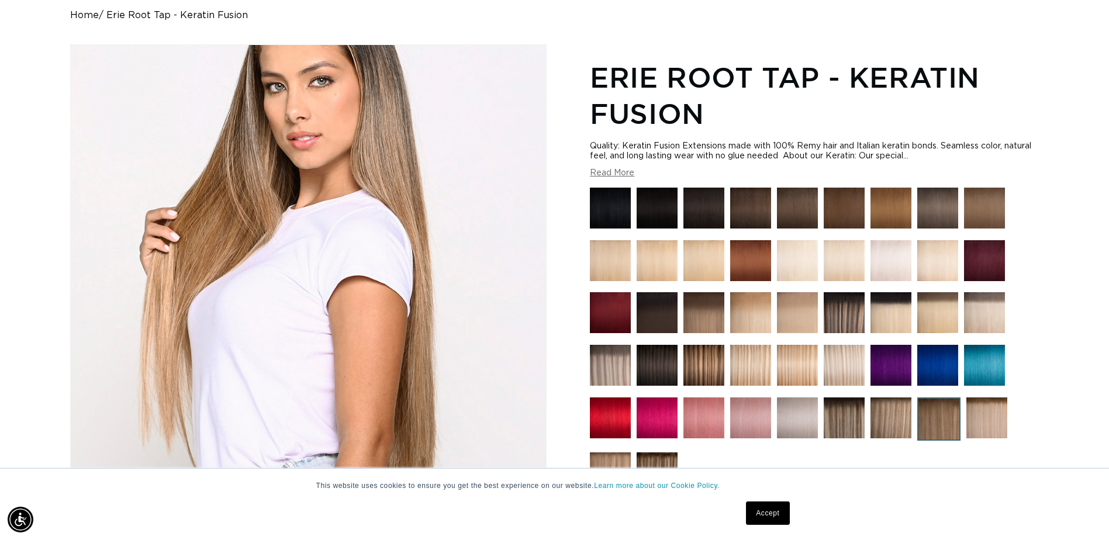
scroll to position [0, 0]
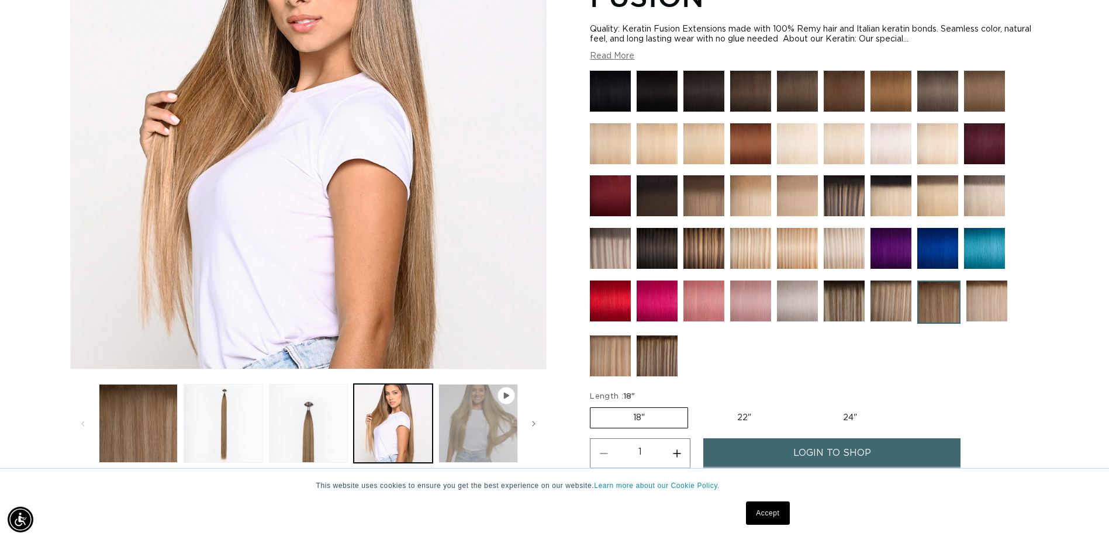
click at [486, 417] on button "Play video 1 in gallery view" at bounding box center [478, 423] width 79 height 79
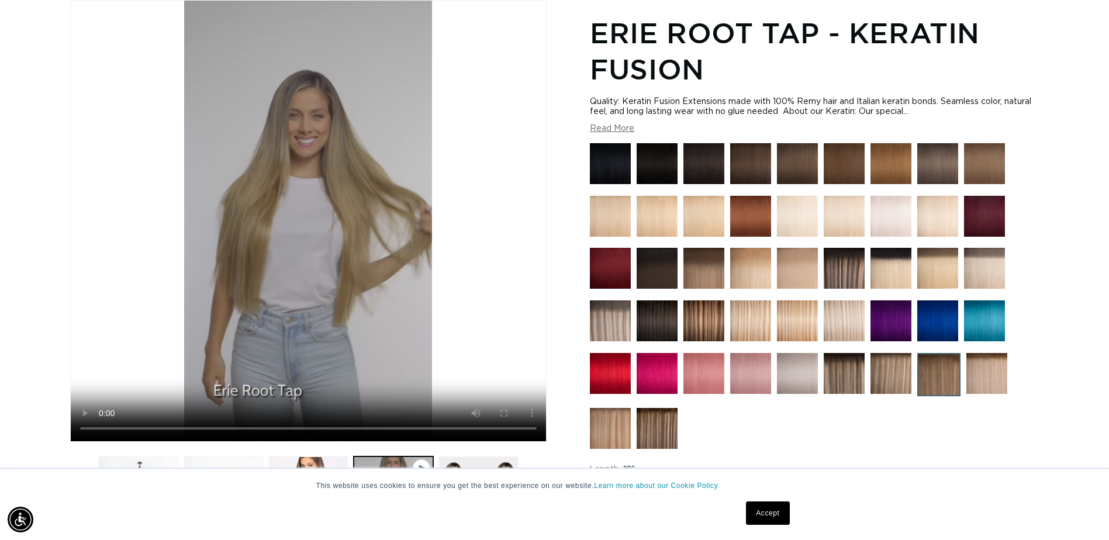
click at [715, 271] on img at bounding box center [703, 268] width 41 height 41
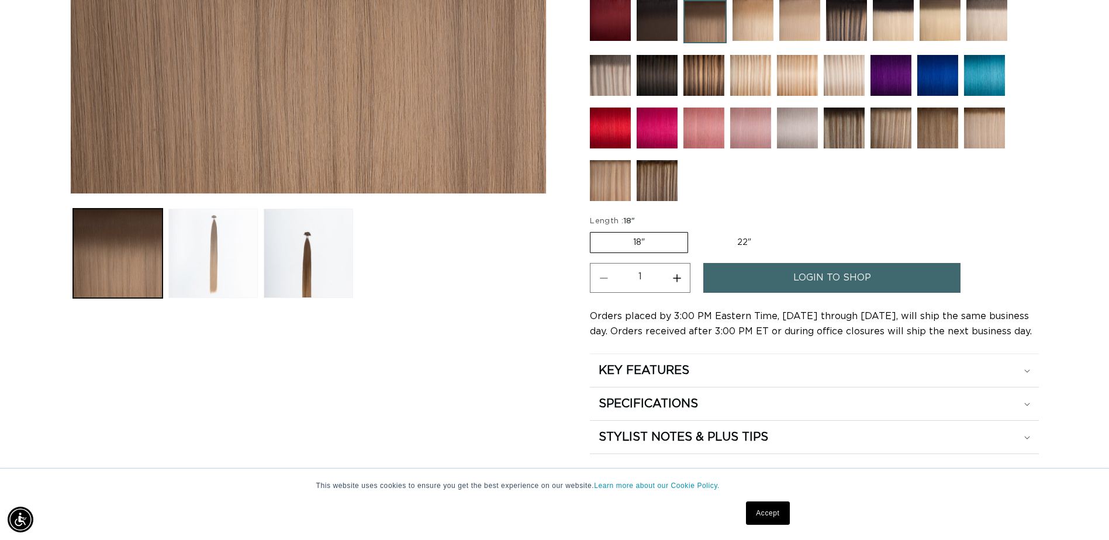
scroll to position [0, 1026]
click at [209, 234] on button "Load image 2 in gallery view" at bounding box center [212, 253] width 89 height 89
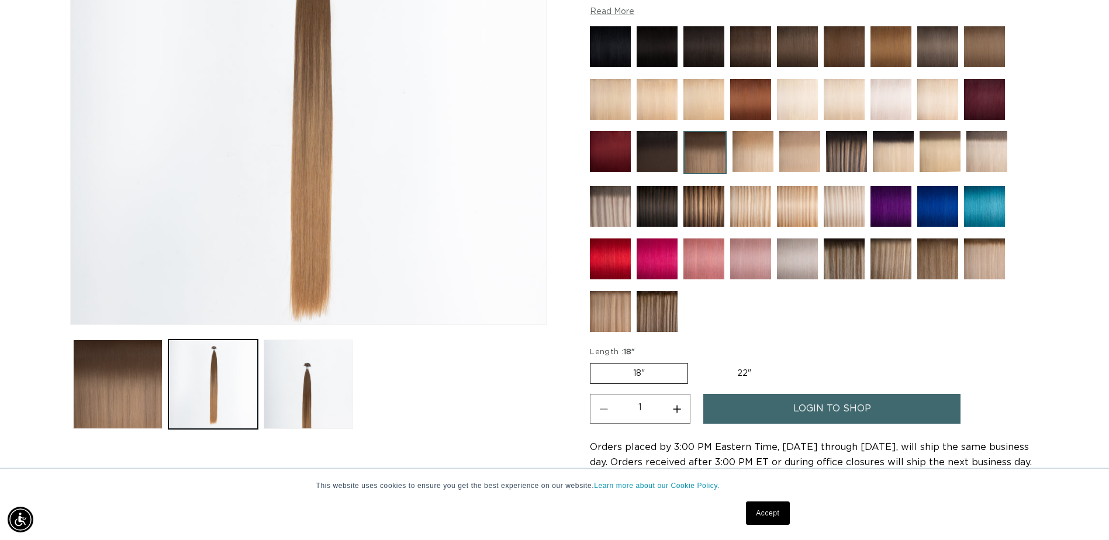
scroll to position [0, 2052]
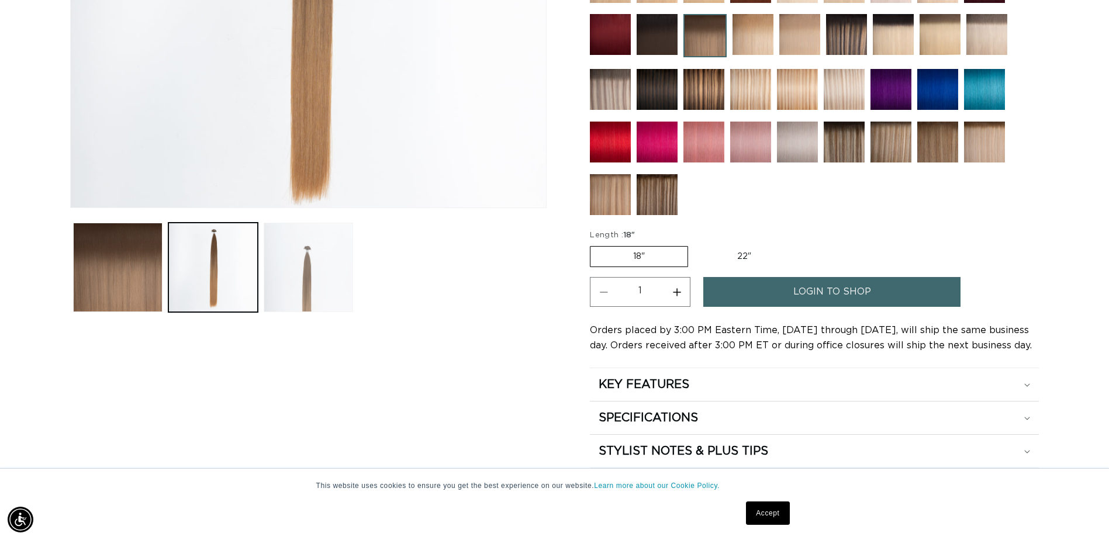
click at [308, 268] on button "Load image 3 in gallery view" at bounding box center [308, 267] width 89 height 89
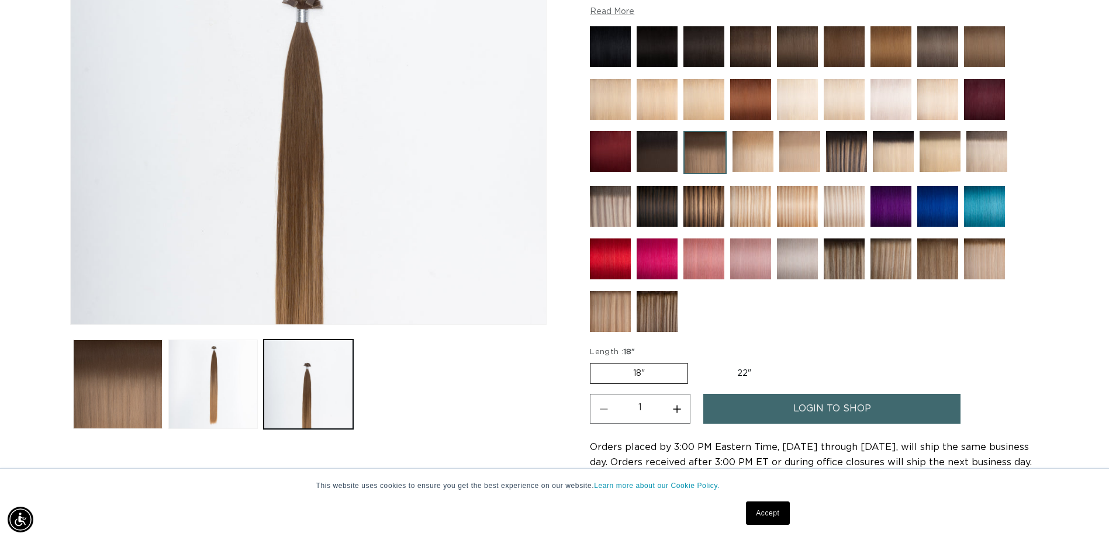
scroll to position [0, 1026]
click at [742, 371] on label "22" Variant sold out or unavailable" at bounding box center [744, 374] width 99 height 20
click at [695, 361] on input "22" Variant sold out or unavailable" at bounding box center [694, 361] width 1 height 1
radio input "true"
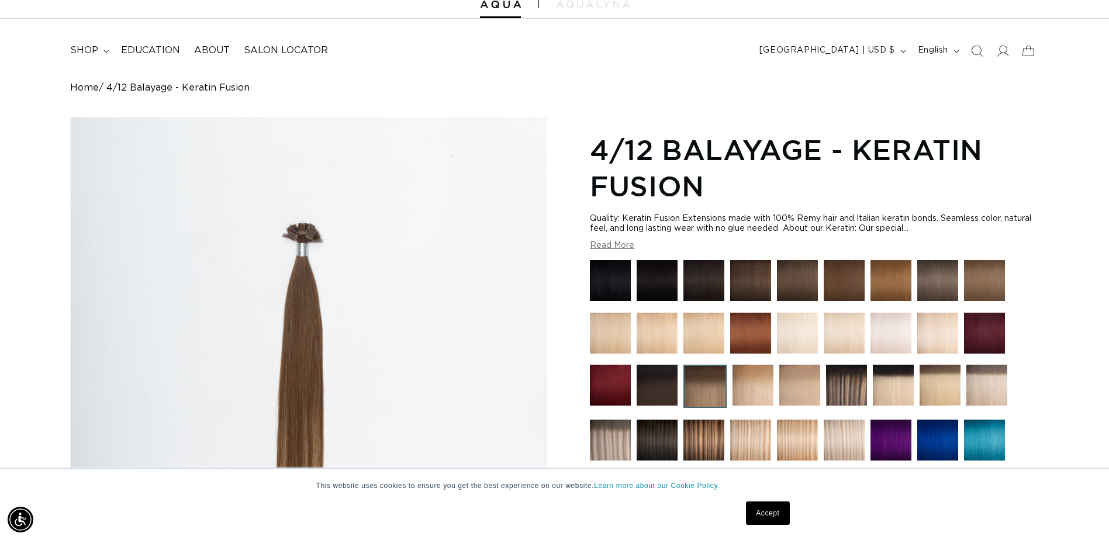
scroll to position [0, 0]
